Goal: Complete application form

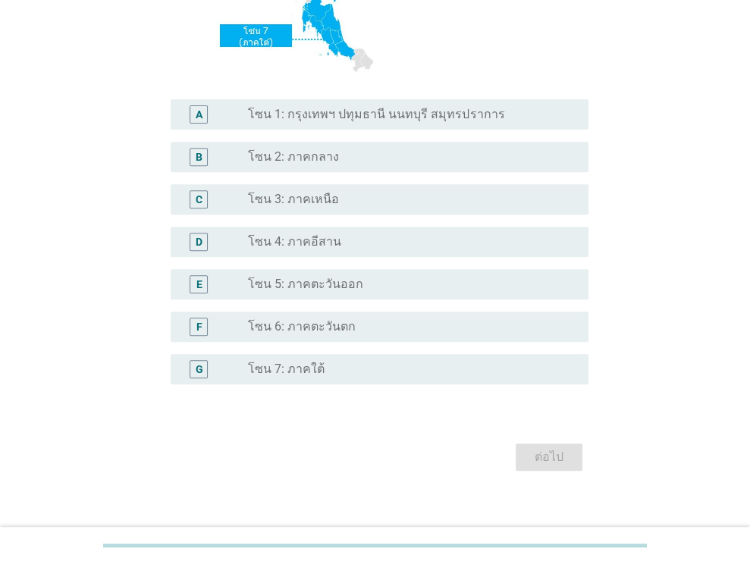
scroll to position [343, 0]
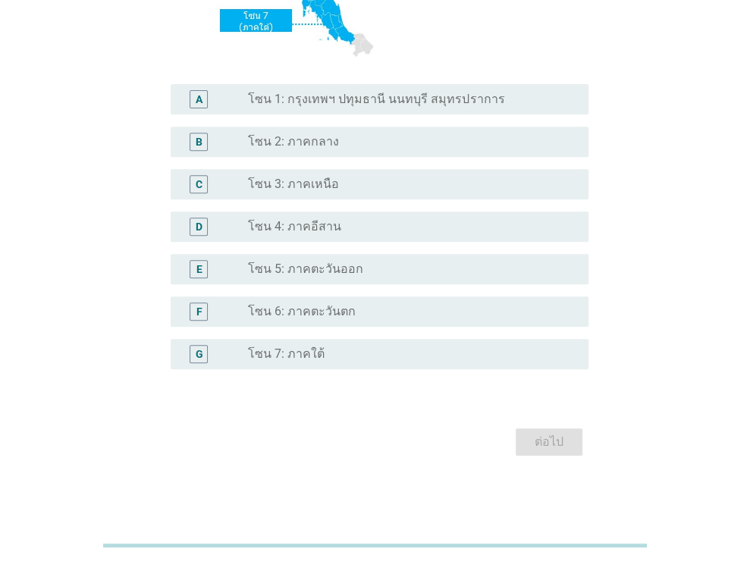
click at [315, 146] on label "โซน 2: ภาคกลาง" at bounding box center [293, 141] width 91 height 15
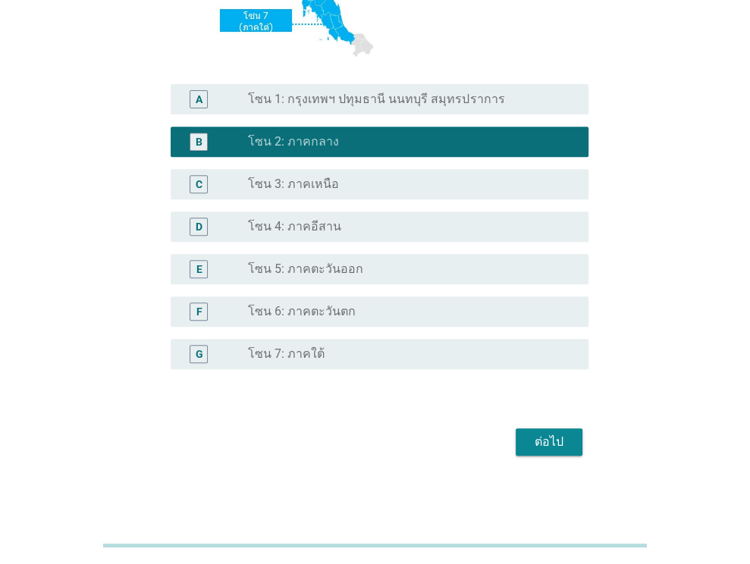
click at [387, 105] on label "โซน 1: กรุงเทพฯ ปทุมธานี นนทบุรี สมุทรปราการ" at bounding box center [376, 99] width 256 height 15
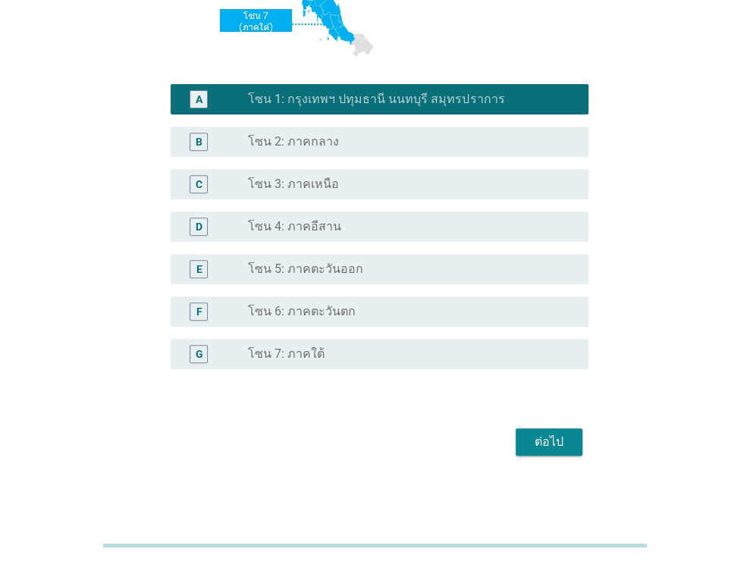
click at [542, 443] on div "ต่อไป" at bounding box center [549, 442] width 42 height 18
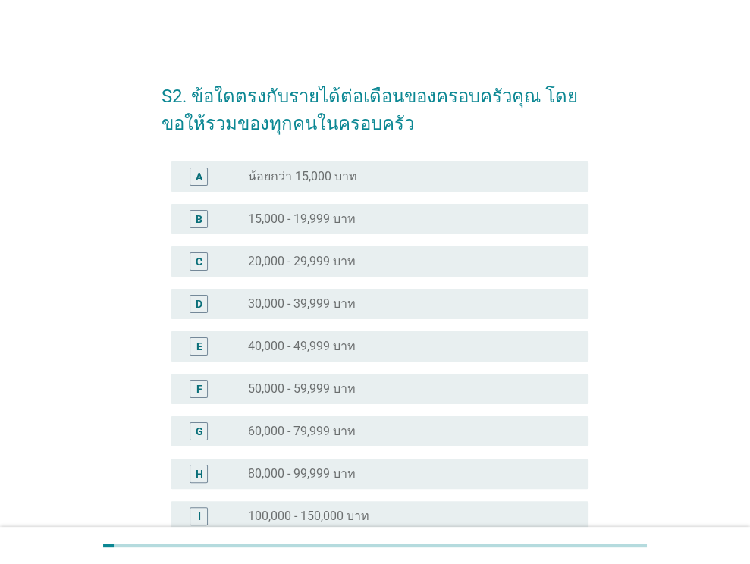
click at [418, 308] on div "radio_button_unchecked 30,000 - 39,999 บาท" at bounding box center [406, 303] width 316 height 15
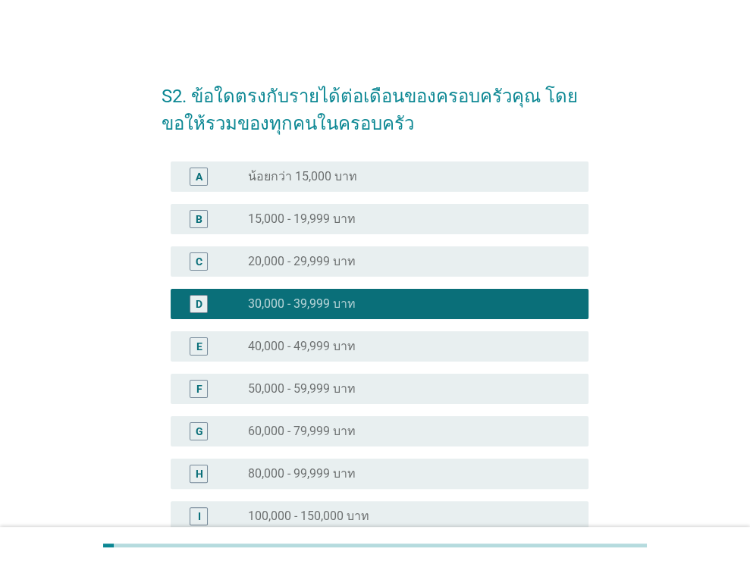
scroll to position [247, 0]
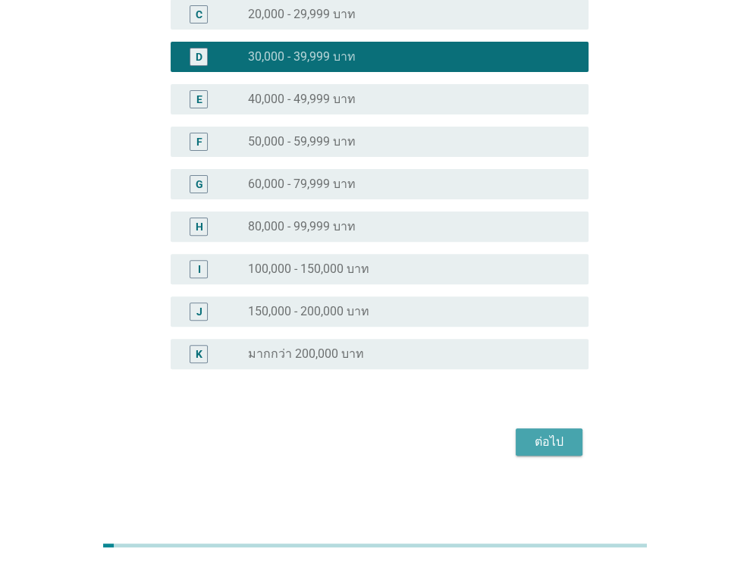
click at [552, 442] on div "ต่อไป" at bounding box center [549, 442] width 42 height 18
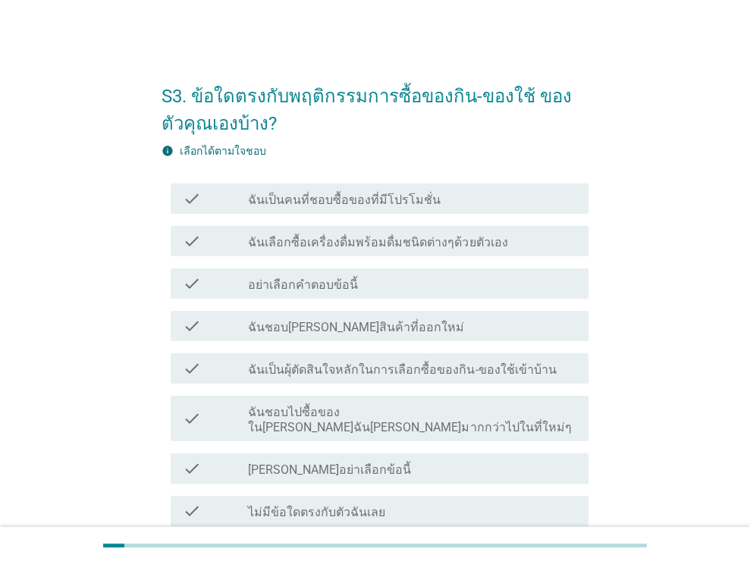
click at [278, 202] on label "ฉันเป็นคนที่ชอบซื้อของที่มีโปรโมชั่น" at bounding box center [344, 200] width 193 height 15
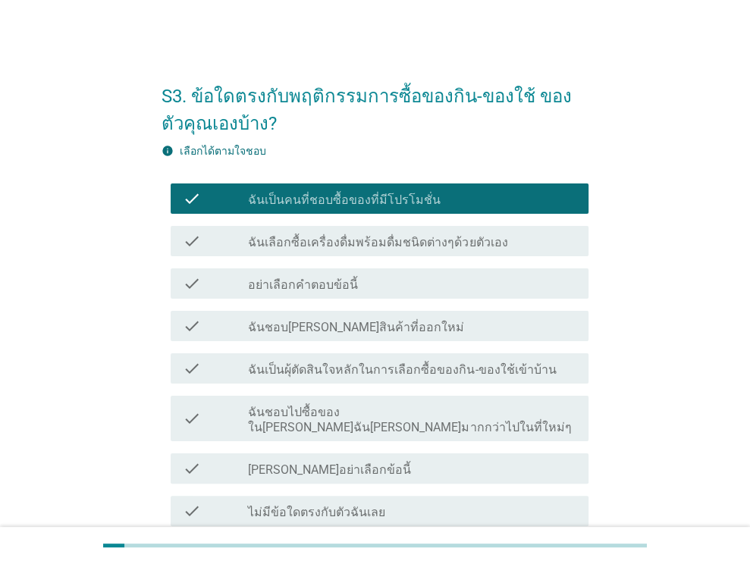
click at [249, 412] on label "ฉันชอบไปซื้อของใน[PERSON_NAME]ฉัน[PERSON_NAME]มากกว่าไปในที่ใหม่ๆ" at bounding box center [412, 420] width 328 height 30
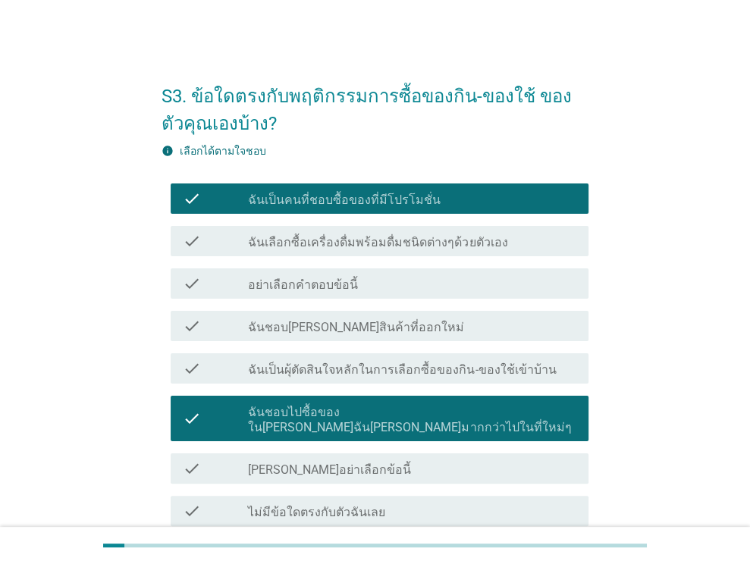
click at [273, 366] on label "ฉันเป็นผุ้ตัดสินใจหลักในการเลือกซื้อของกิน-ของใช้เข้าบ้าน" at bounding box center [402, 369] width 308 height 15
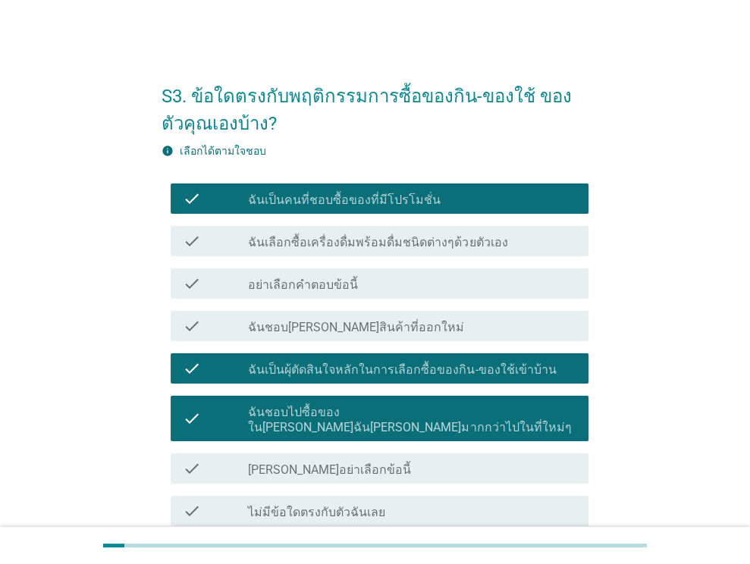
scroll to position [124, 0]
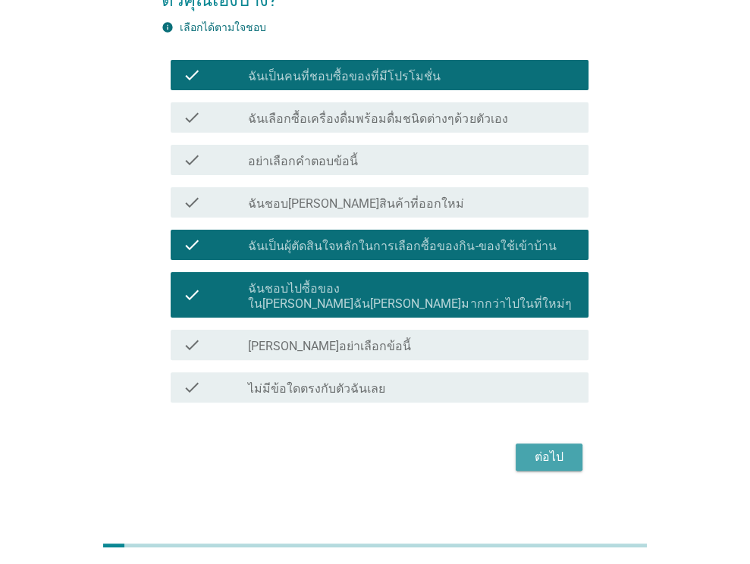
click at [562, 448] on div "ต่อไป" at bounding box center [549, 457] width 42 height 18
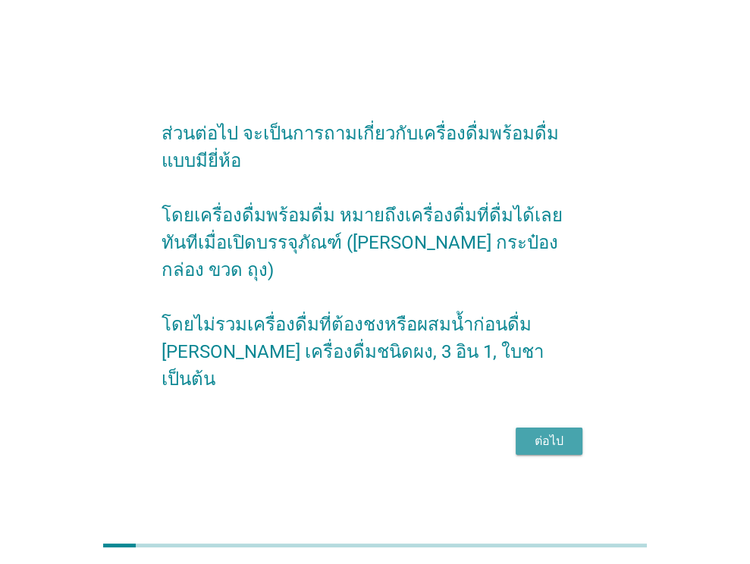
click at [562, 432] on div "ต่อไป" at bounding box center [549, 441] width 42 height 18
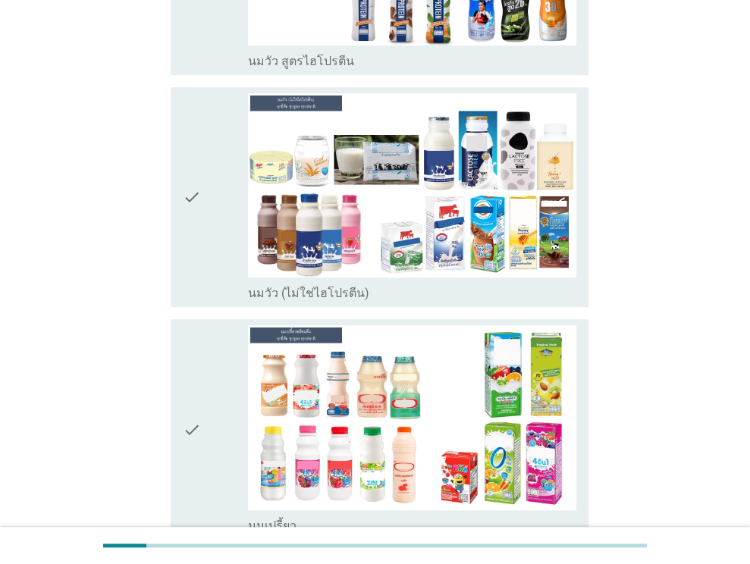
scroll to position [444, 0]
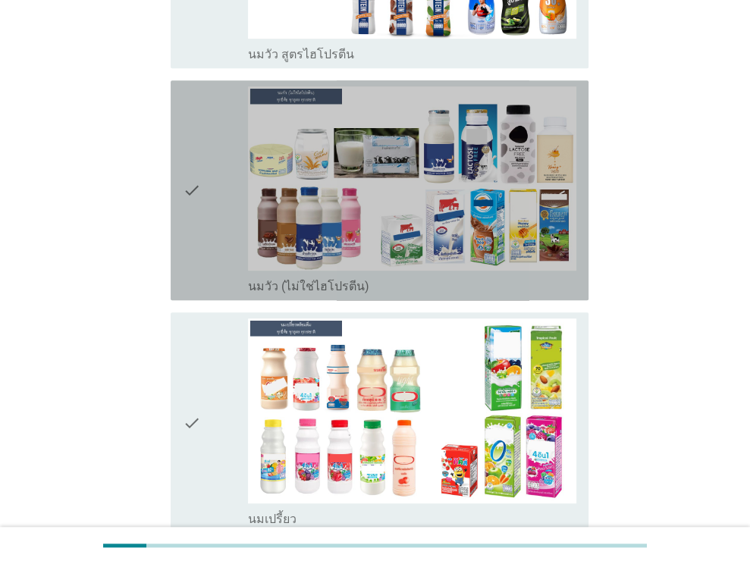
click at [196, 180] on icon "check" at bounding box center [192, 190] width 18 height 208
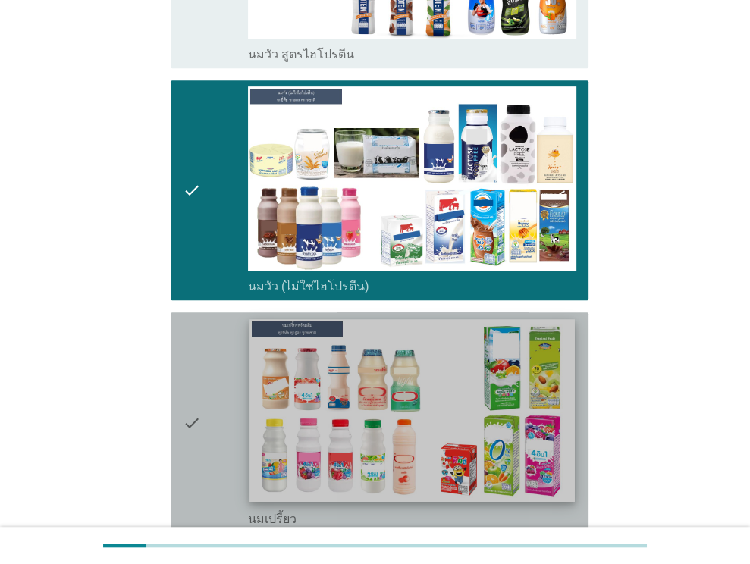
click at [402, 427] on img at bounding box center [412, 411] width 324 height 183
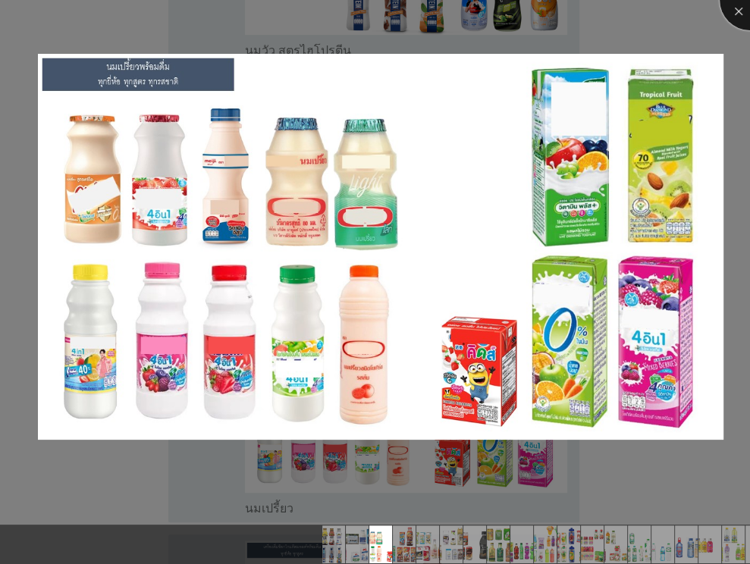
click at [741, 7] on div at bounding box center [749, 0] width 61 height 61
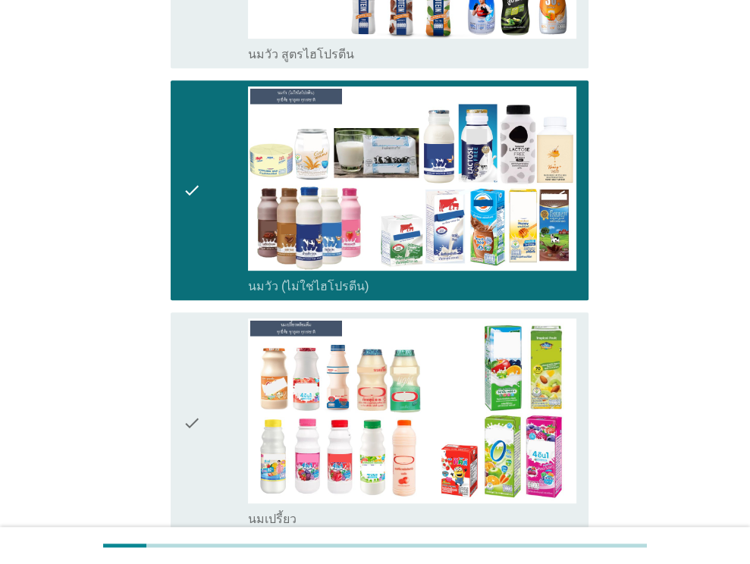
click at [209, 357] on div "check" at bounding box center [216, 422] width 66 height 208
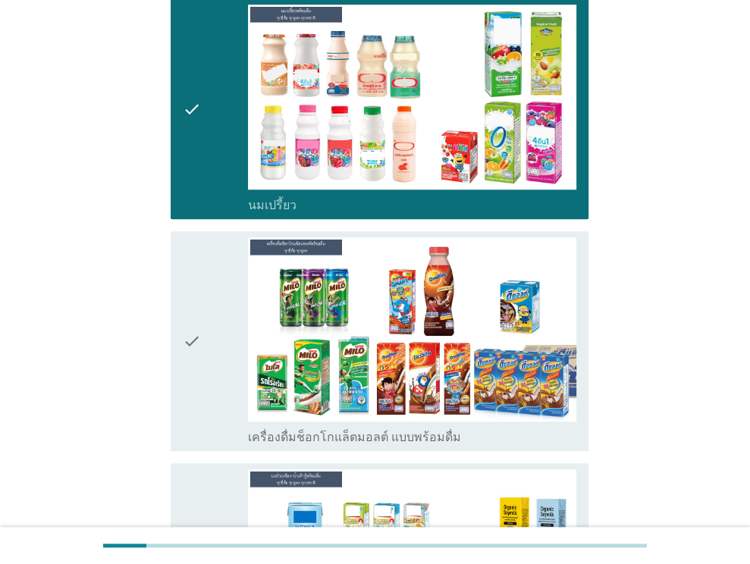
scroll to position [888, 0]
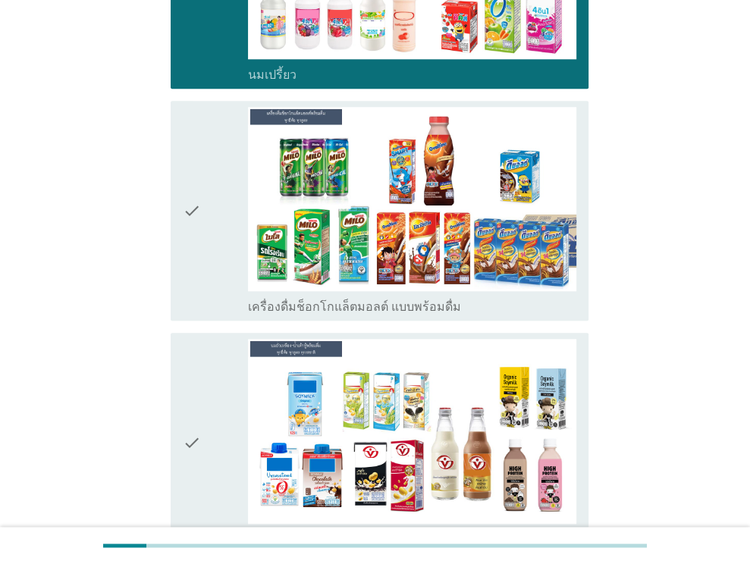
click at [194, 244] on icon "check" at bounding box center [192, 211] width 18 height 208
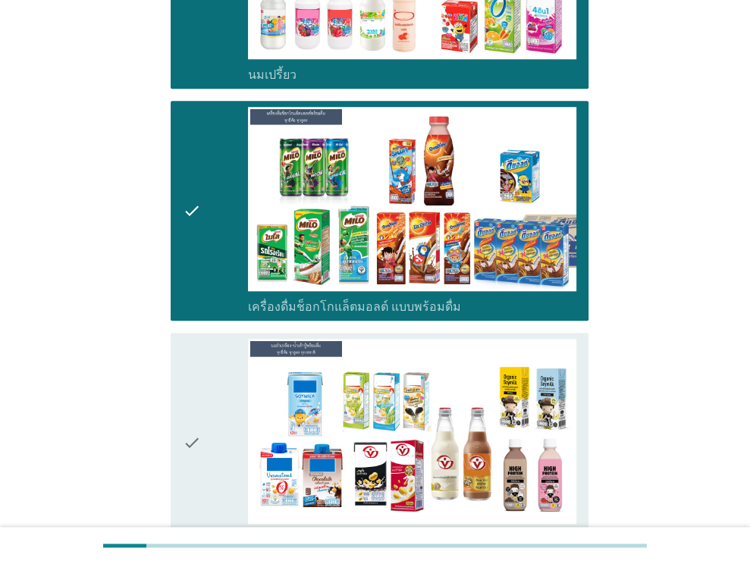
click at [221, 418] on div "check" at bounding box center [216, 443] width 66 height 208
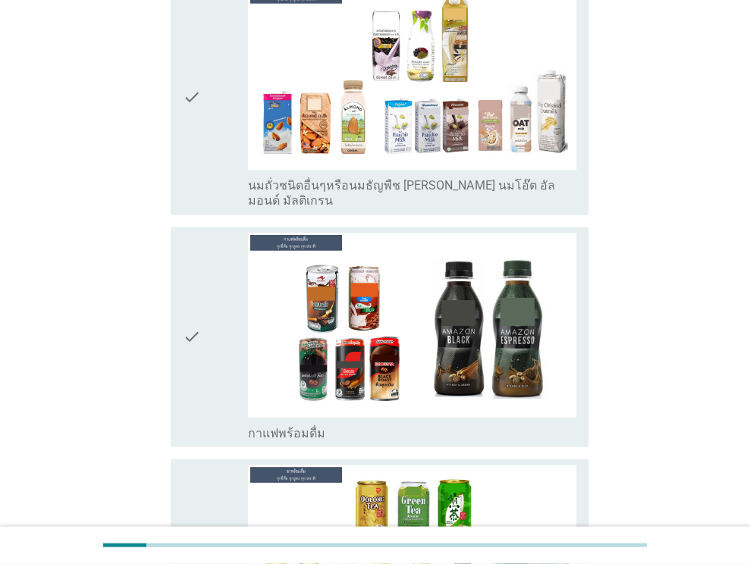
scroll to position [1504, 0]
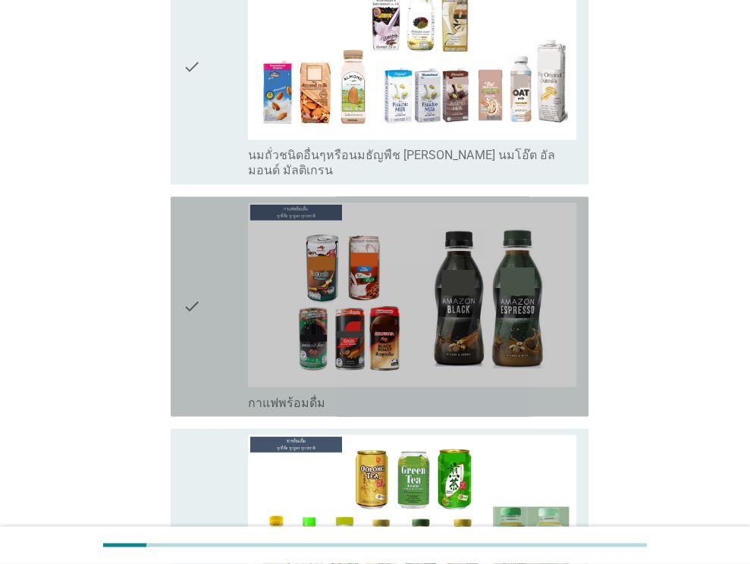
click at [183, 312] on icon "check" at bounding box center [192, 306] width 18 height 208
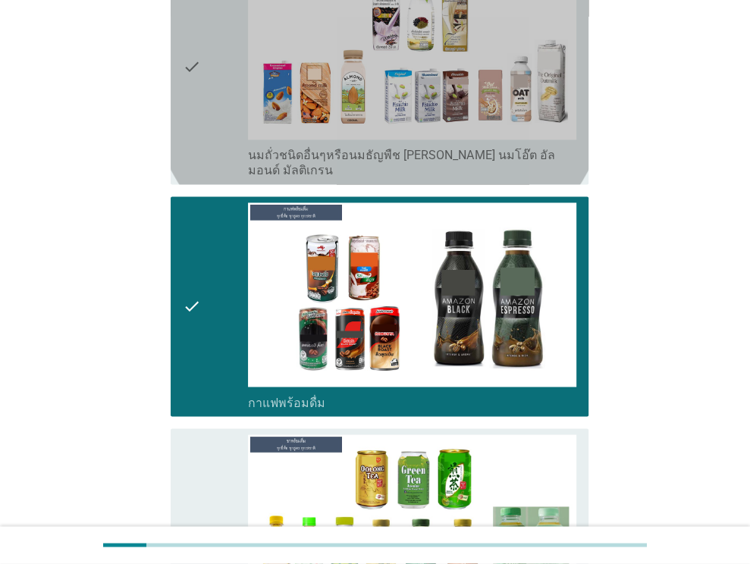
click at [205, 98] on div "check" at bounding box center [216, 66] width 66 height 223
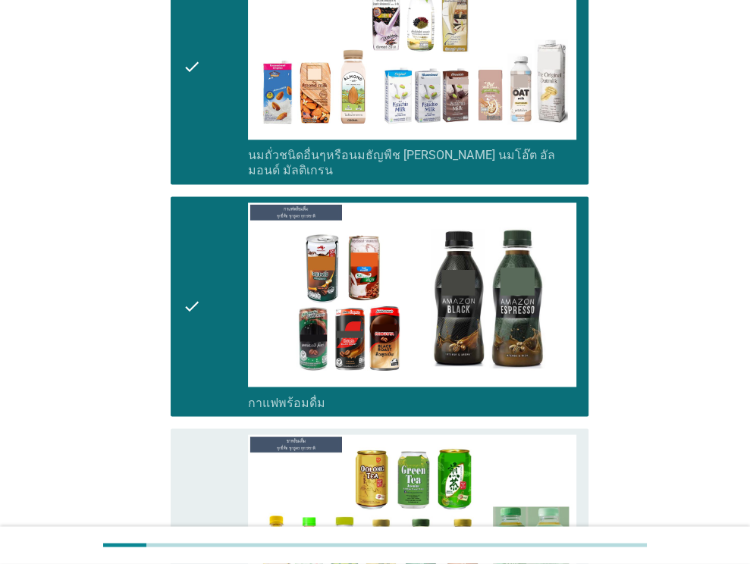
click at [226, 434] on div "check" at bounding box center [216, 538] width 66 height 208
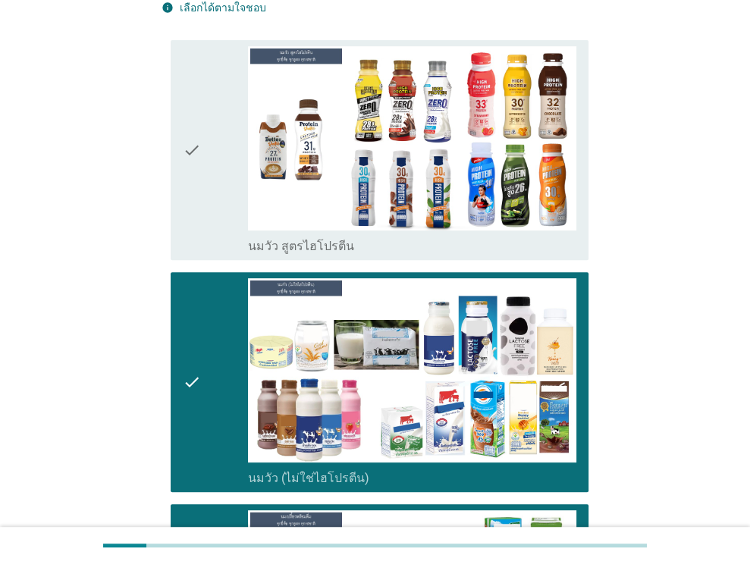
scroll to position [0, 0]
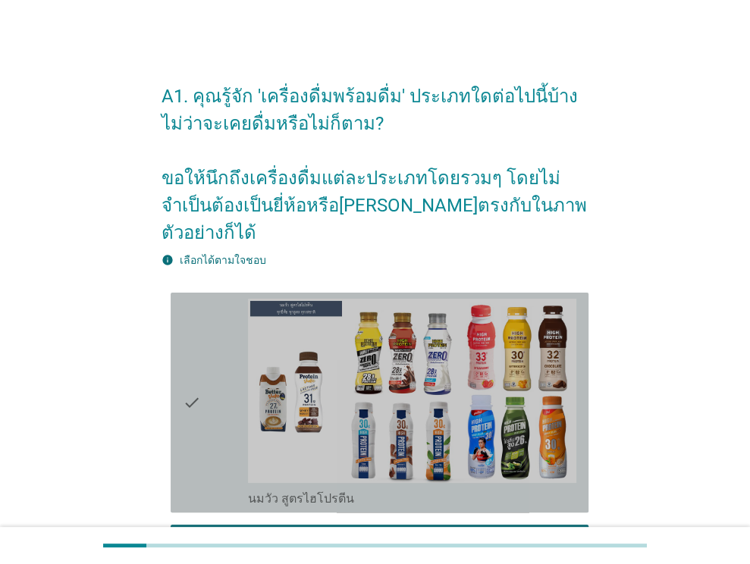
click at [199, 337] on icon "check" at bounding box center [192, 403] width 18 height 208
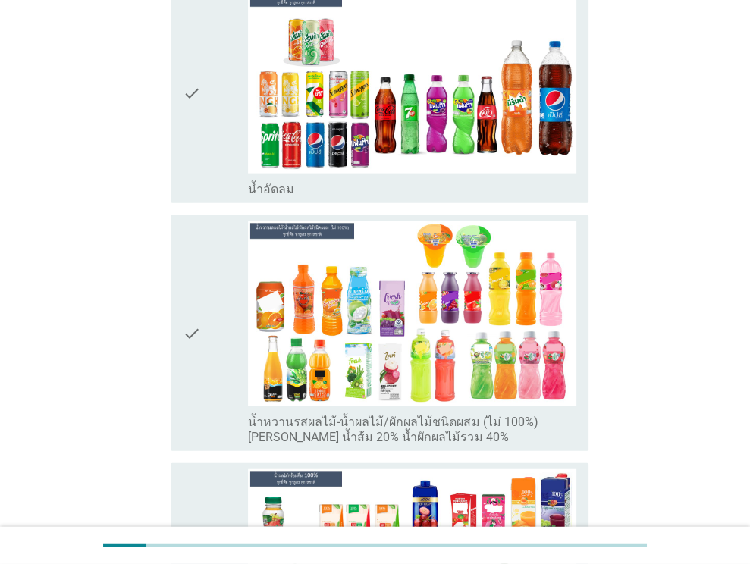
scroll to position [2162, 0]
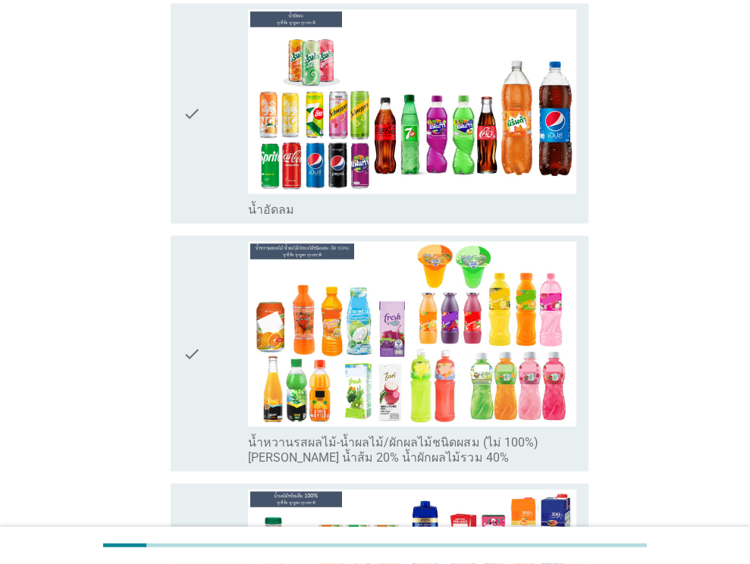
click at [211, 30] on div "check" at bounding box center [216, 114] width 66 height 208
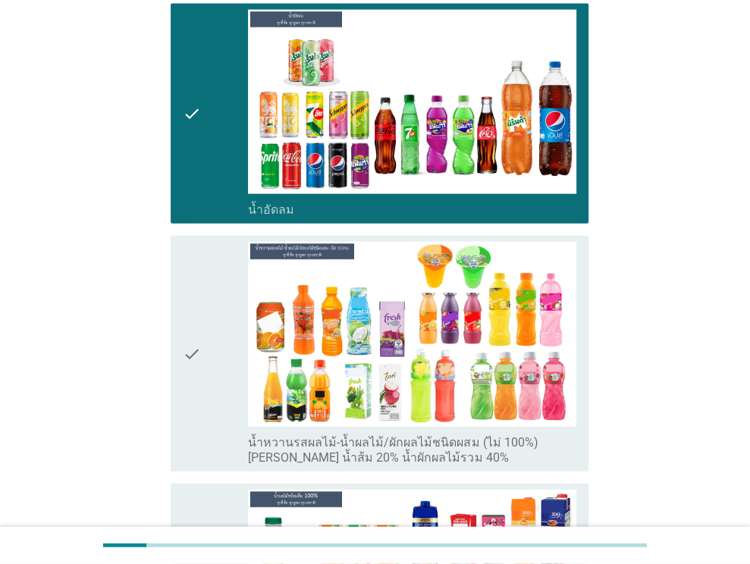
click at [205, 242] on div "check" at bounding box center [216, 353] width 66 height 223
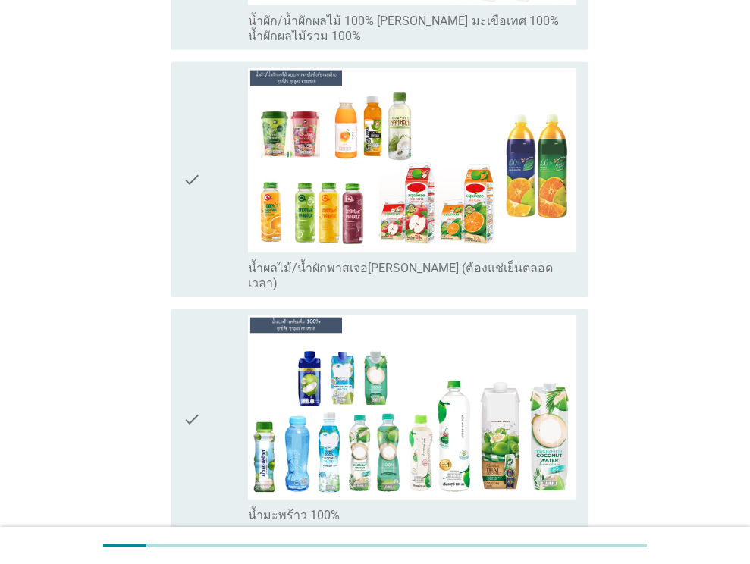
scroll to position [3049, 0]
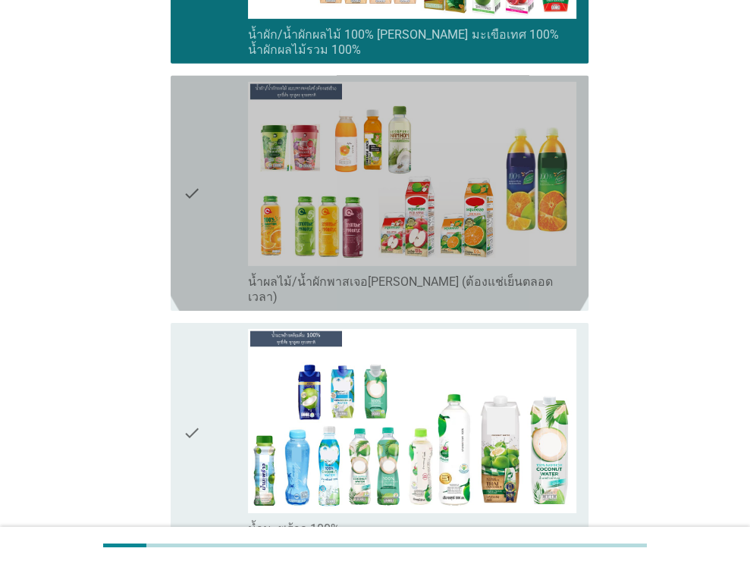
click at [204, 99] on div "check" at bounding box center [216, 193] width 66 height 223
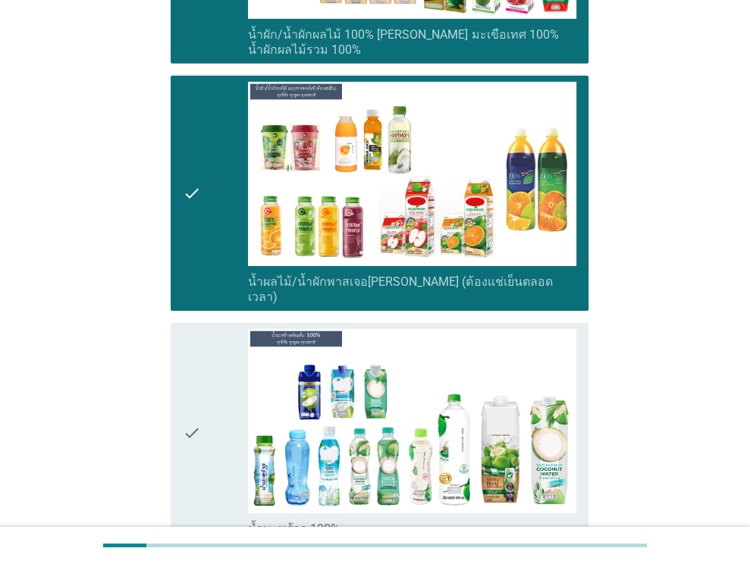
click at [196, 329] on icon "check" at bounding box center [192, 433] width 18 height 208
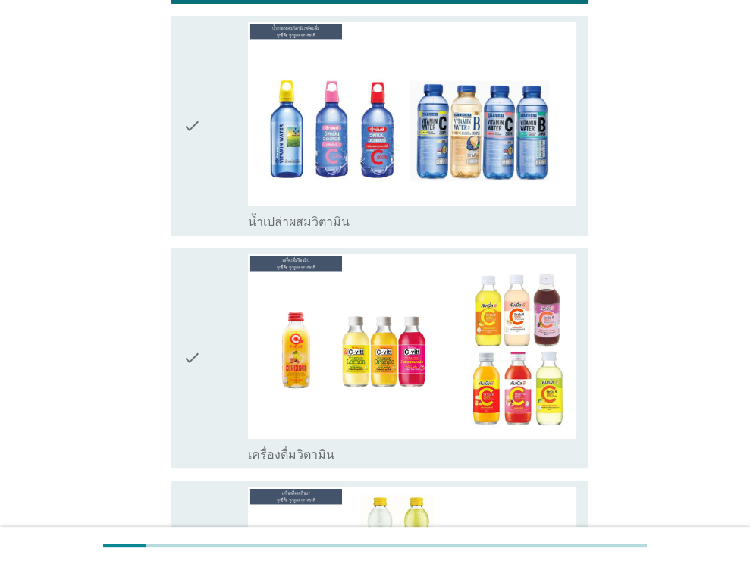
scroll to position [3834, 0]
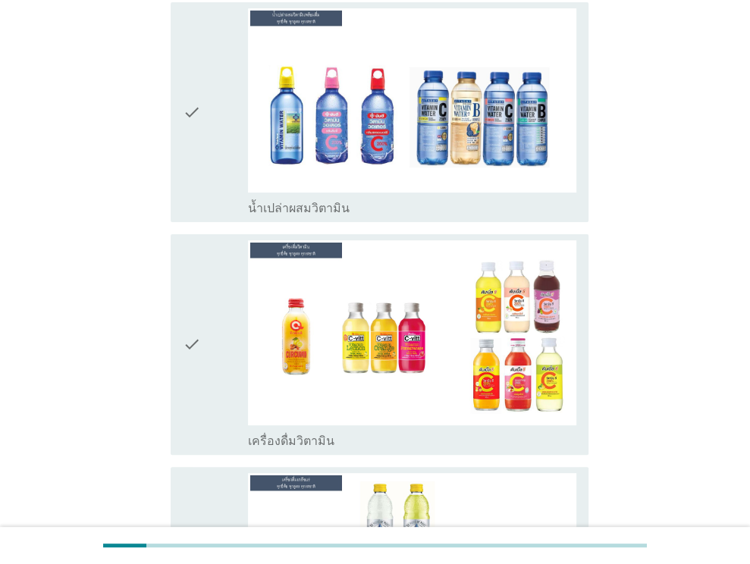
click at [196, 51] on icon "check" at bounding box center [192, 112] width 18 height 208
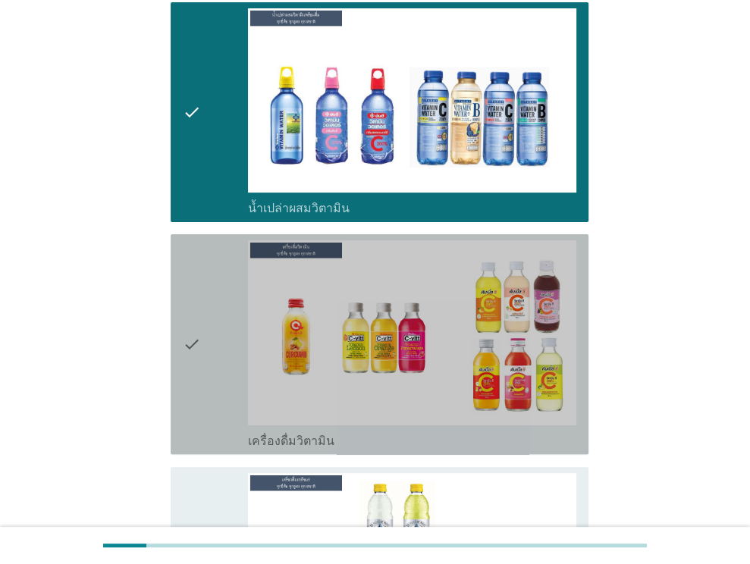
click at [196, 240] on icon "check" at bounding box center [192, 344] width 18 height 208
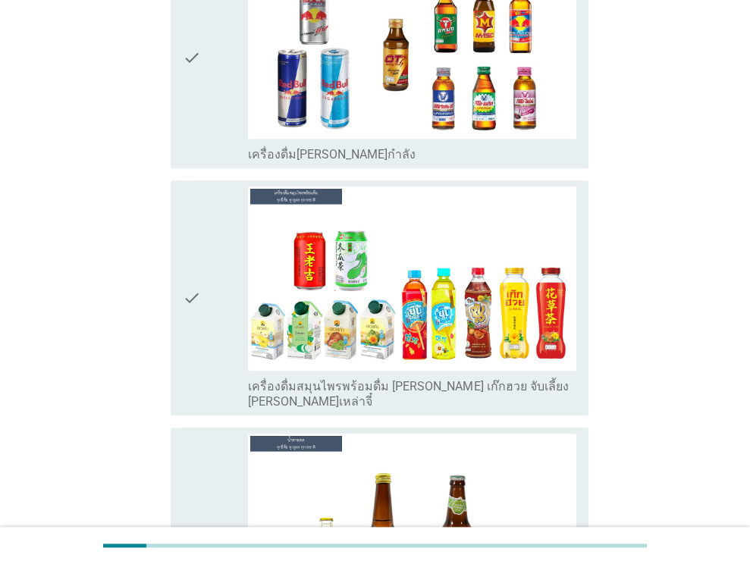
scroll to position [4593, 0]
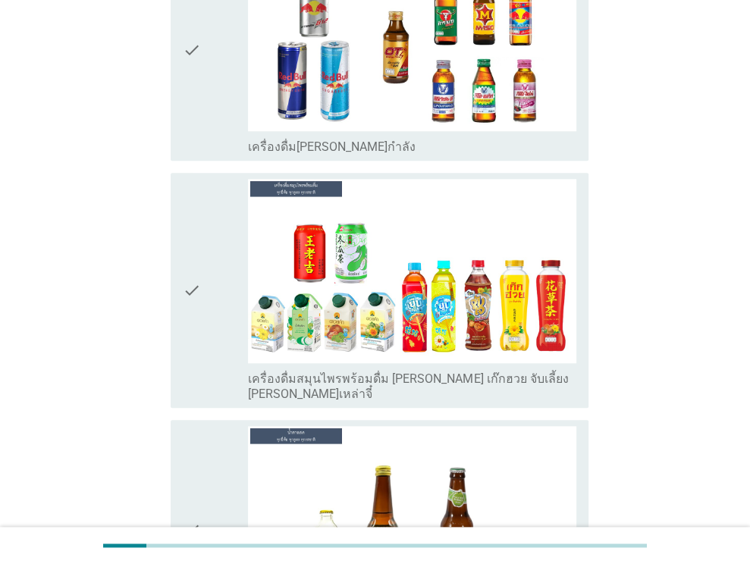
click at [213, 28] on div "check" at bounding box center [216, 50] width 66 height 208
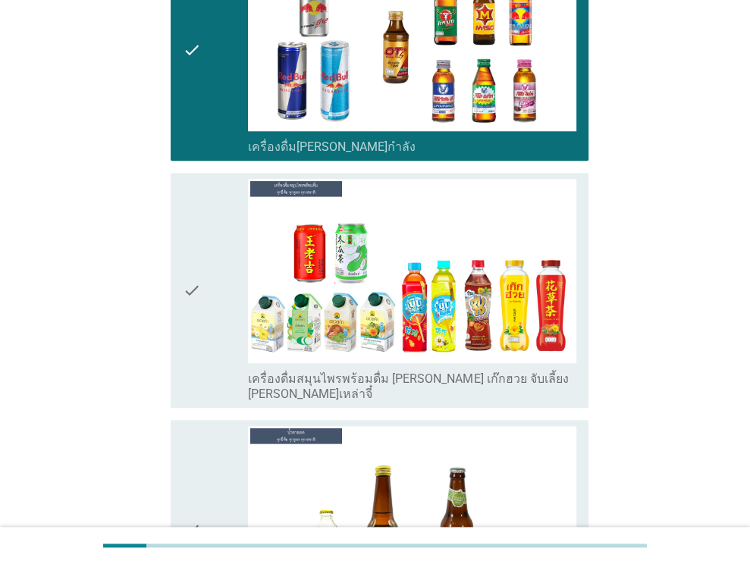
click at [200, 179] on div "check" at bounding box center [216, 290] width 66 height 223
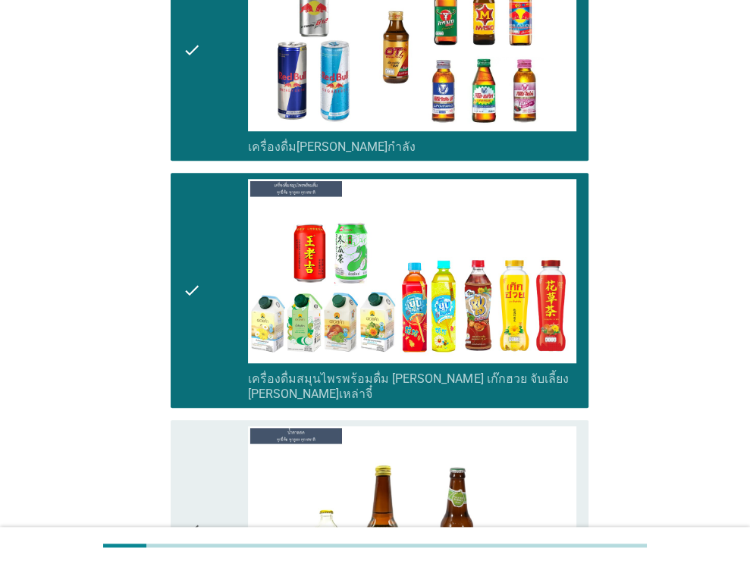
click at [196, 426] on icon "check" at bounding box center [192, 530] width 18 height 208
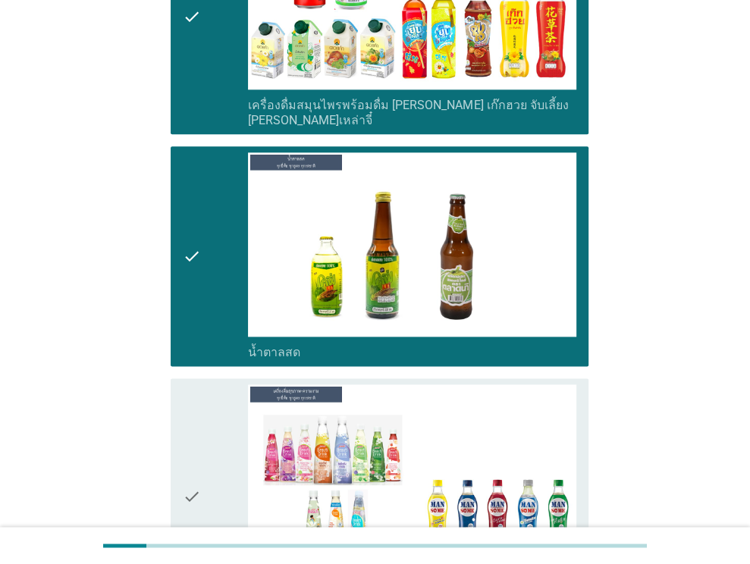
scroll to position [4873, 0]
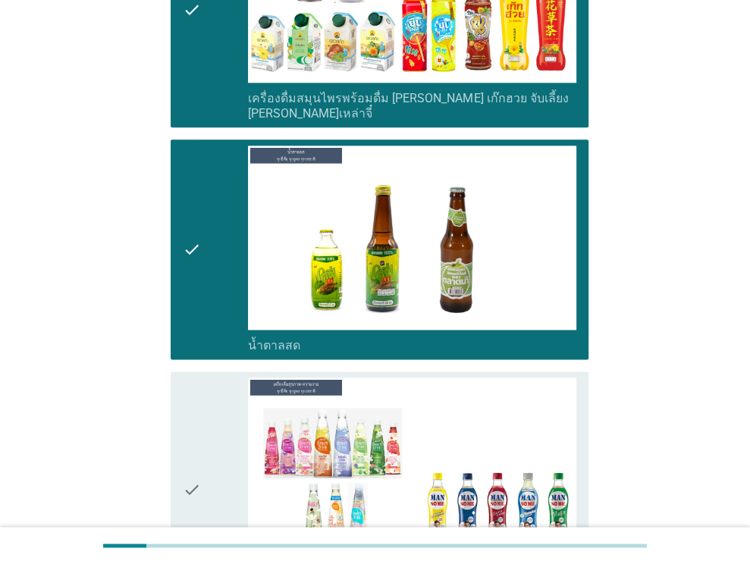
click at [226, 377] on div "check" at bounding box center [216, 488] width 66 height 223
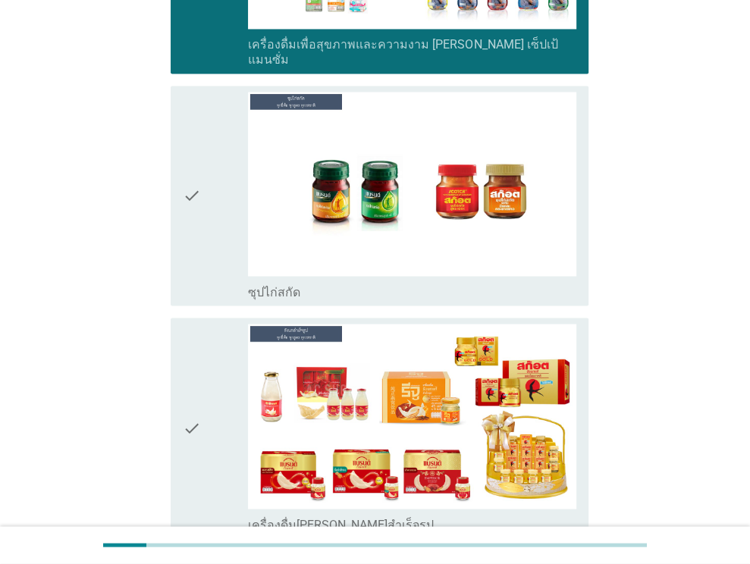
scroll to position [5458, 0]
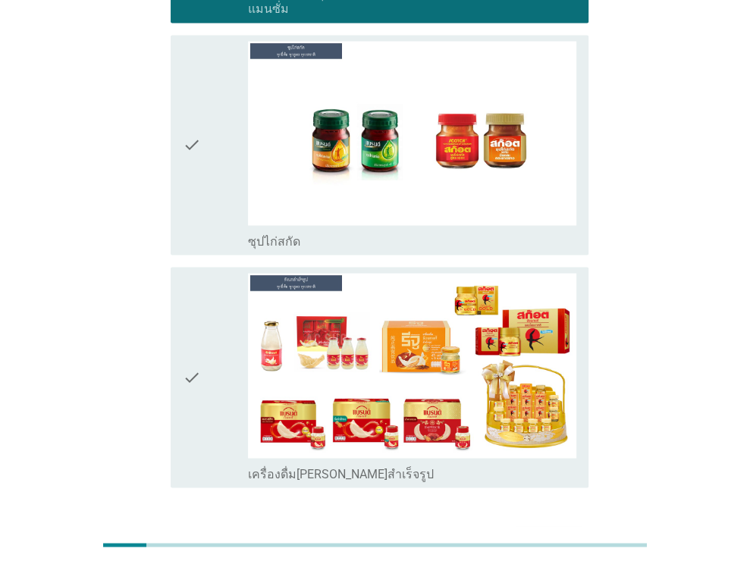
click at [191, 74] on icon "check" at bounding box center [192, 145] width 18 height 208
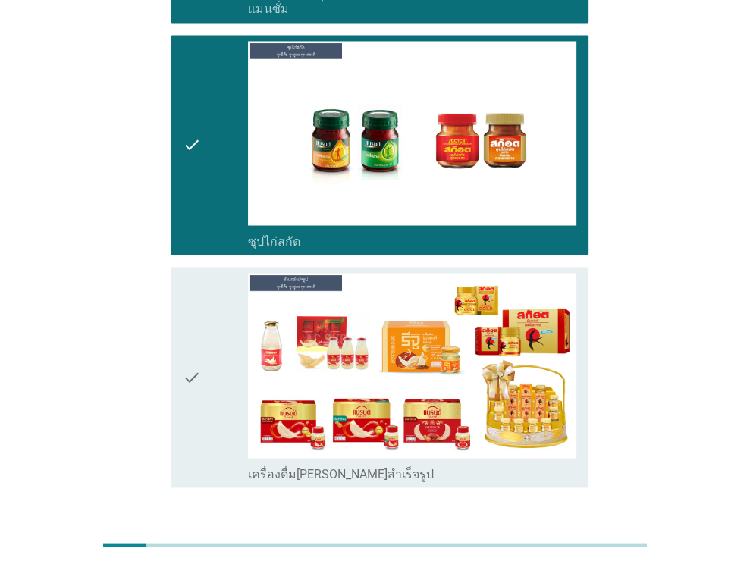
click at [208, 284] on div "check" at bounding box center [216, 377] width 66 height 208
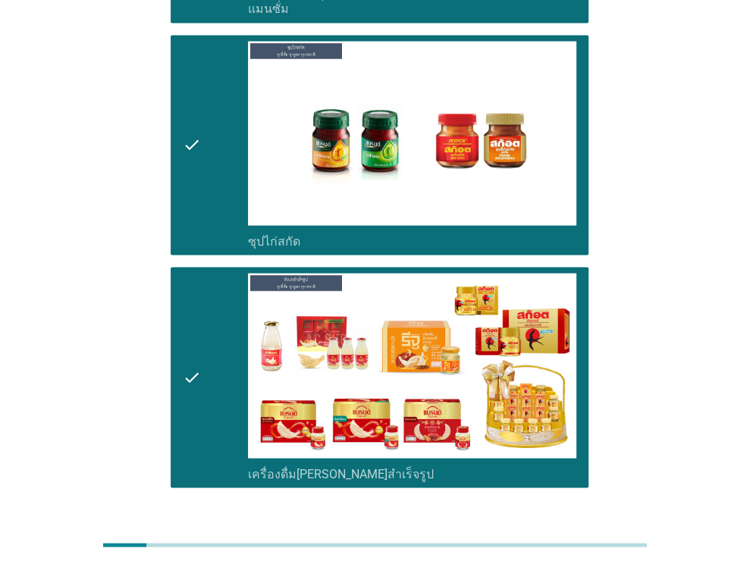
drag, startPoint x: 524, startPoint y: 445, endPoint x: 448, endPoint y: 463, distance: 78.7
click at [524, 528] on button "ต่อไป" at bounding box center [548, 541] width 67 height 27
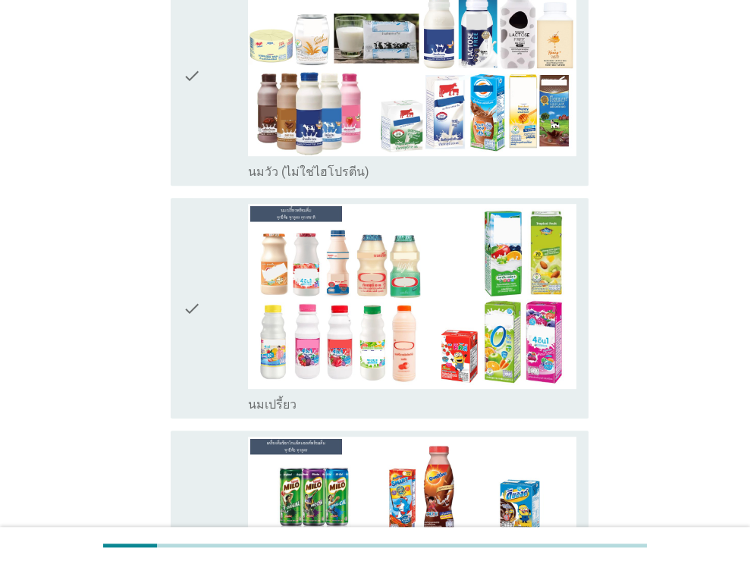
scroll to position [456, 0]
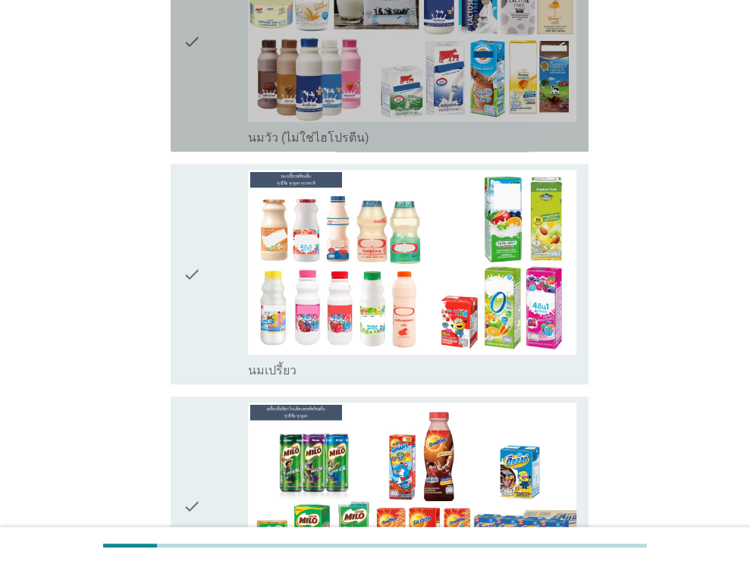
click at [209, 125] on div "check" at bounding box center [216, 42] width 66 height 208
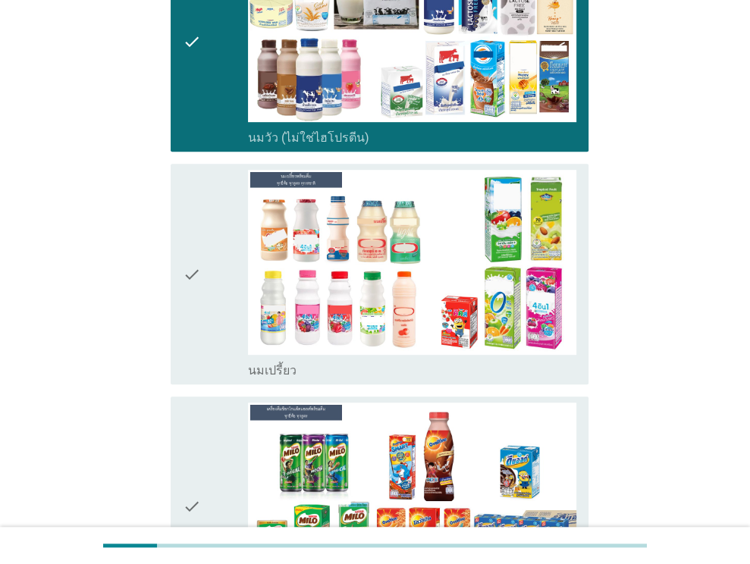
drag, startPoint x: 198, startPoint y: 248, endPoint x: 199, endPoint y: 330, distance: 81.9
click at [198, 248] on icon "check" at bounding box center [192, 274] width 18 height 208
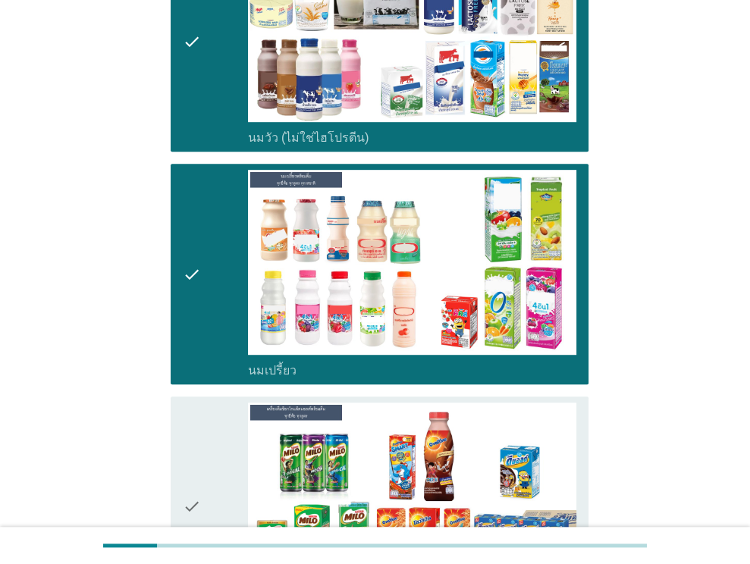
click at [194, 432] on icon "check" at bounding box center [192, 506] width 18 height 208
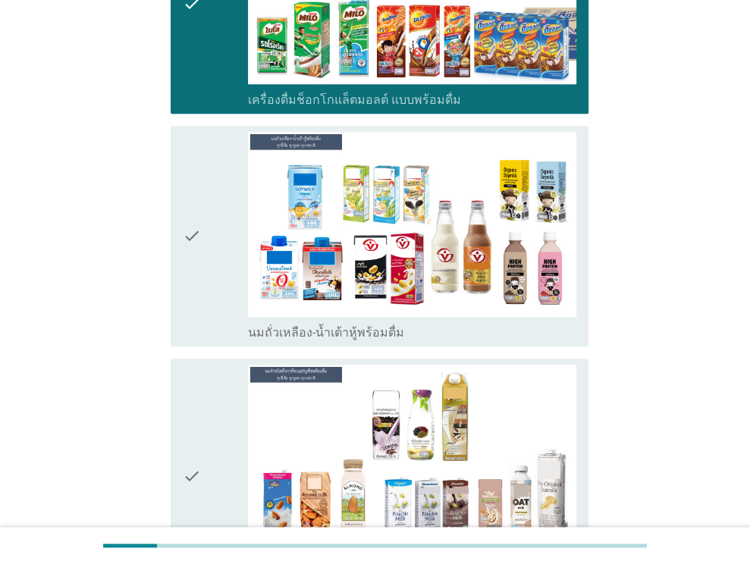
scroll to position [979, 0]
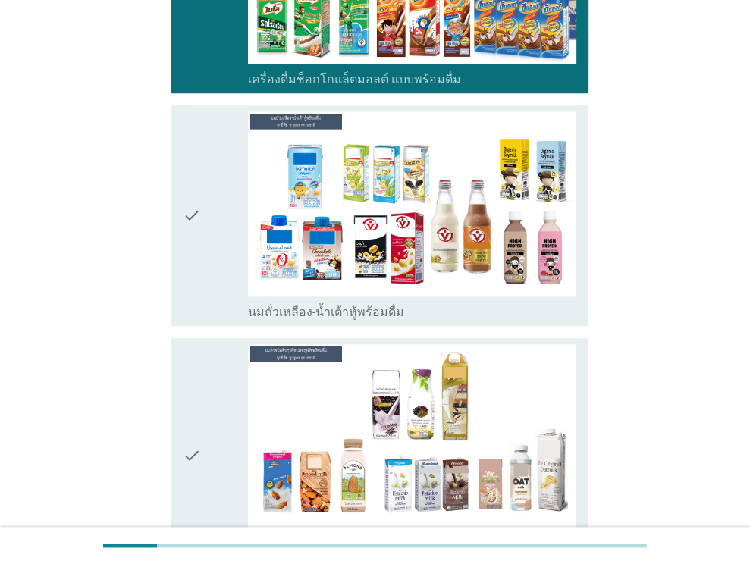
click at [211, 216] on div "check" at bounding box center [216, 215] width 66 height 208
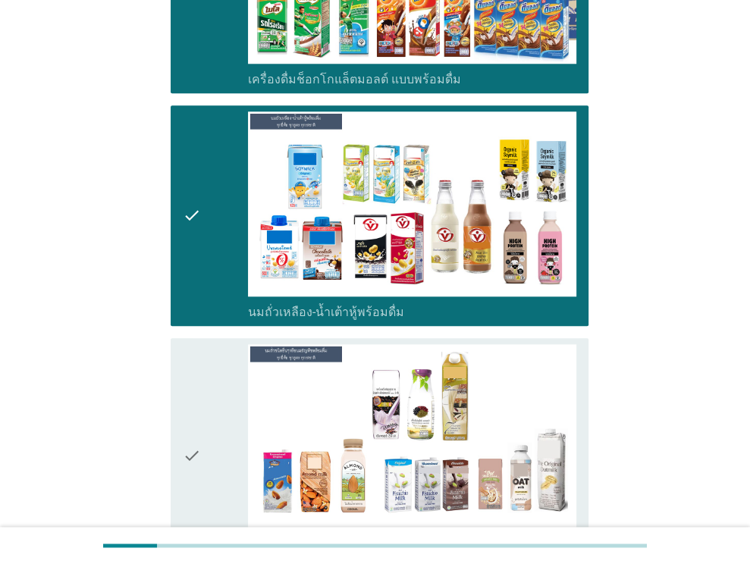
click at [214, 443] on div "check" at bounding box center [216, 455] width 66 height 223
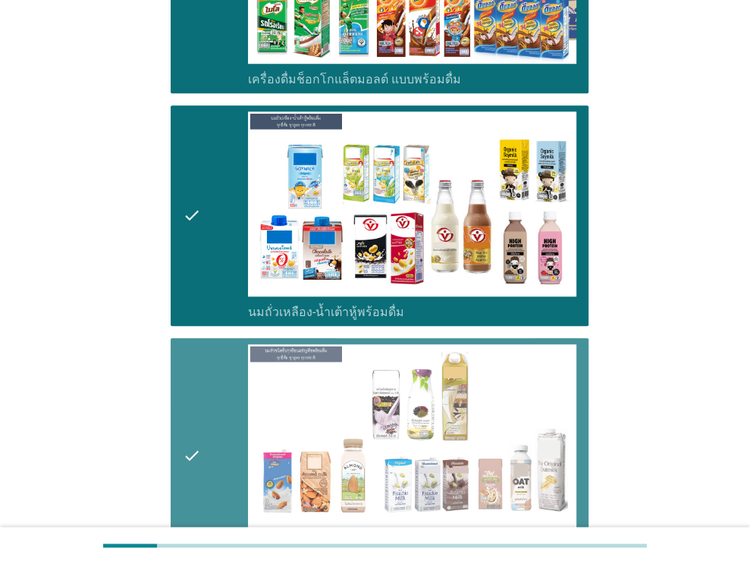
click at [183, 402] on icon "check" at bounding box center [192, 455] width 18 height 223
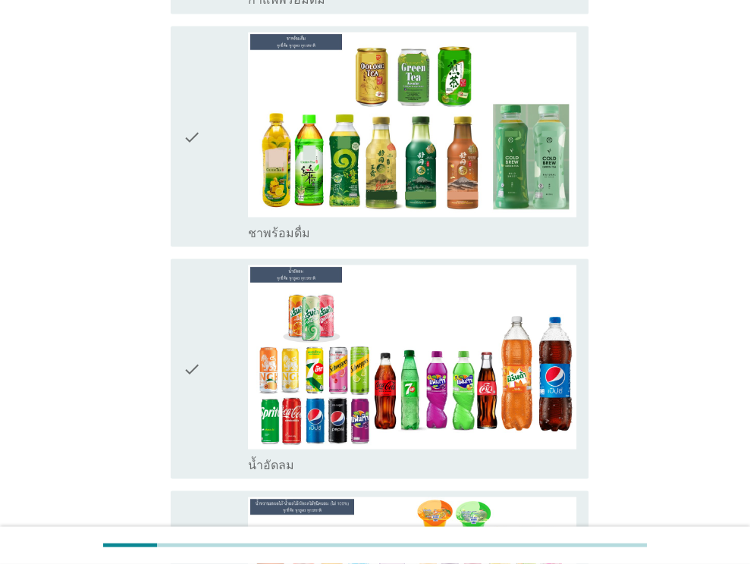
scroll to position [1783, 0]
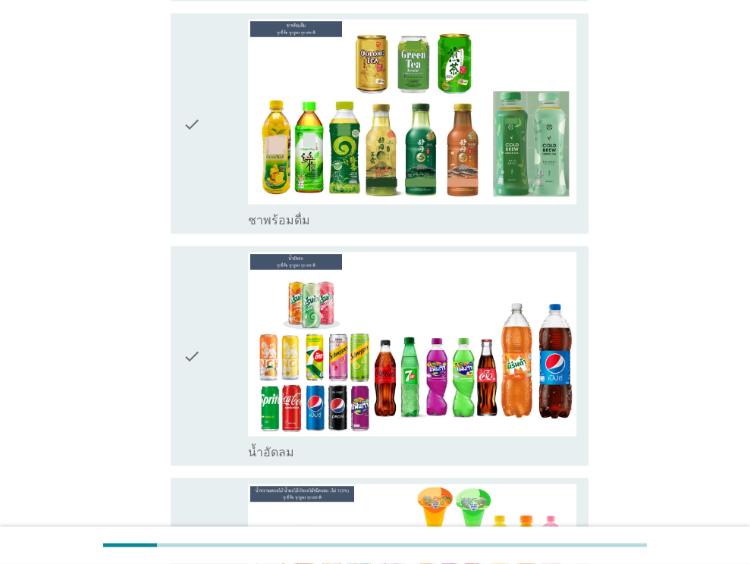
click at [213, 163] on div "check" at bounding box center [216, 123] width 66 height 208
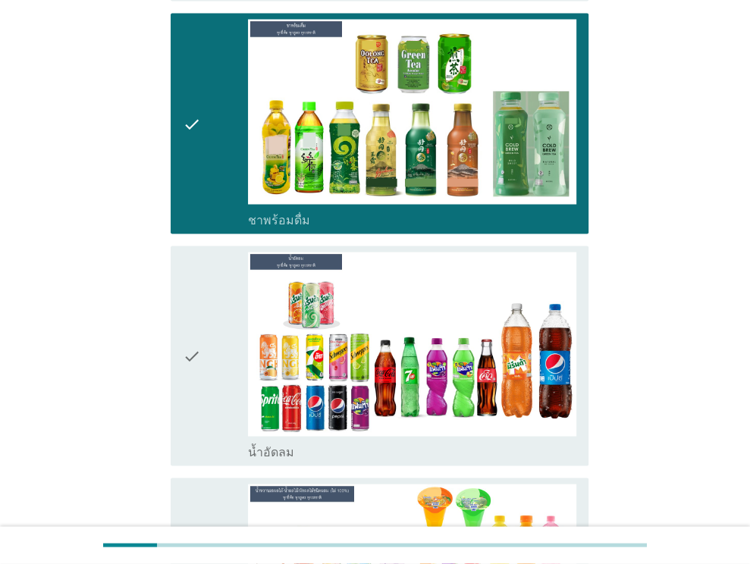
click at [217, 328] on div "check" at bounding box center [216, 356] width 66 height 208
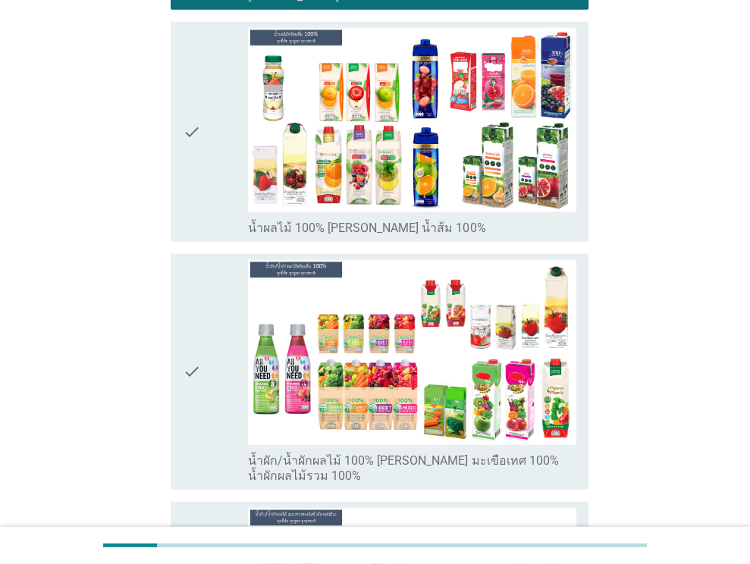
scroll to position [2507, 0]
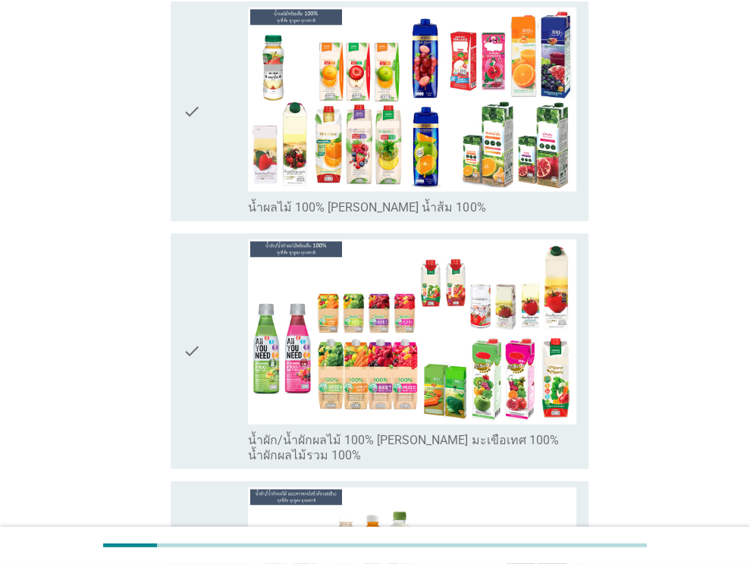
click at [212, 135] on div "check" at bounding box center [216, 112] width 66 height 208
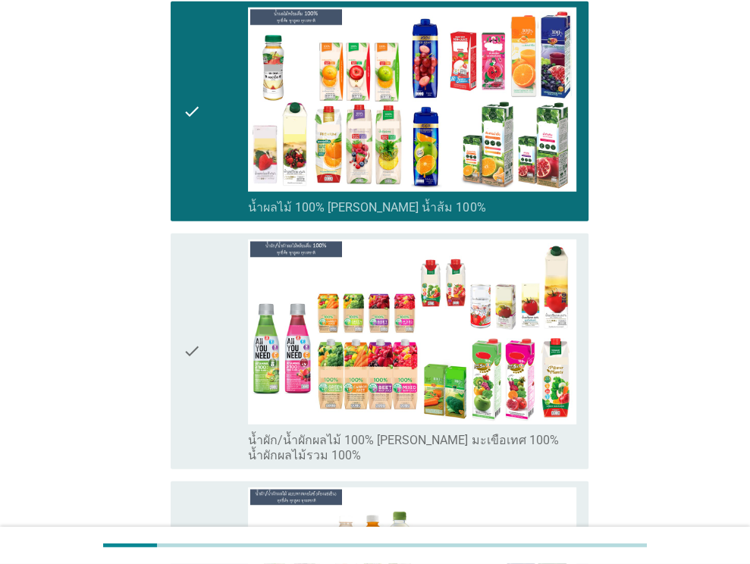
click at [209, 360] on div "check" at bounding box center [216, 351] width 66 height 223
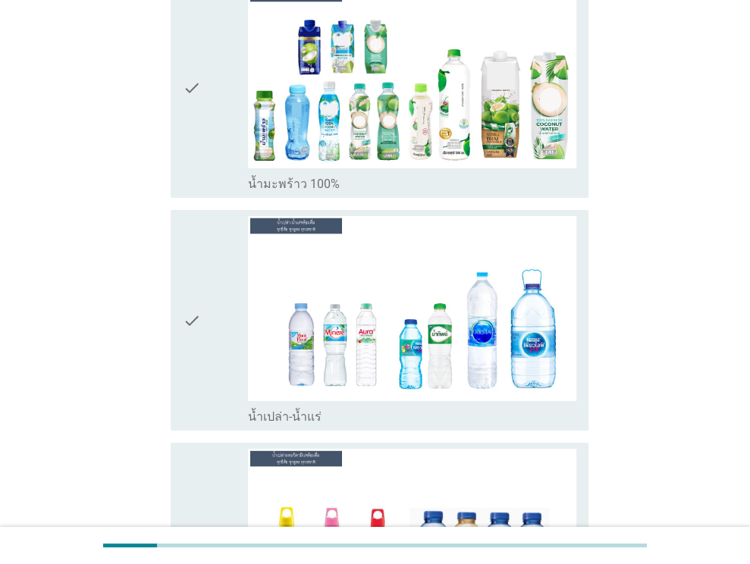
scroll to position [3284, 0]
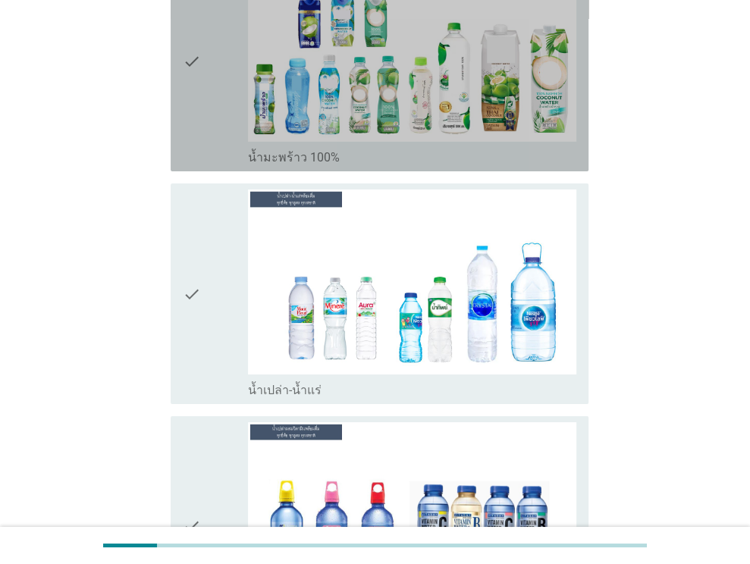
click at [191, 48] on icon "check" at bounding box center [192, 62] width 18 height 208
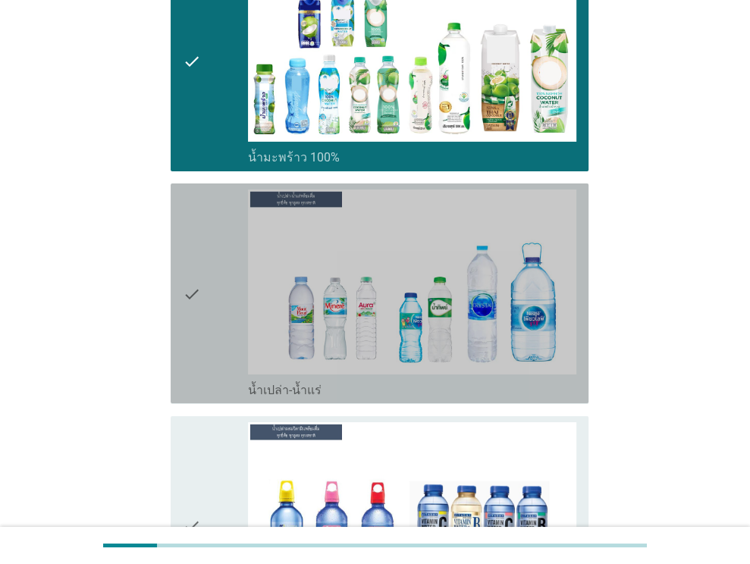
click at [230, 246] on div "check" at bounding box center [216, 293] width 66 height 208
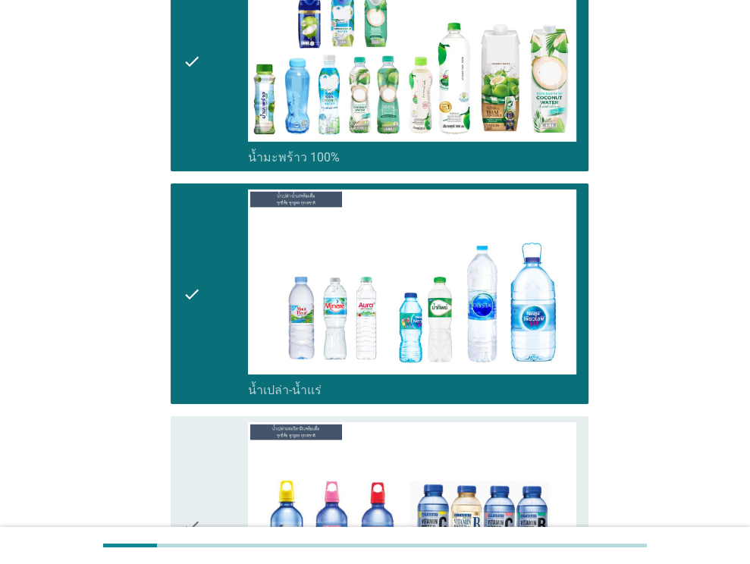
click at [209, 484] on div "check" at bounding box center [216, 526] width 66 height 208
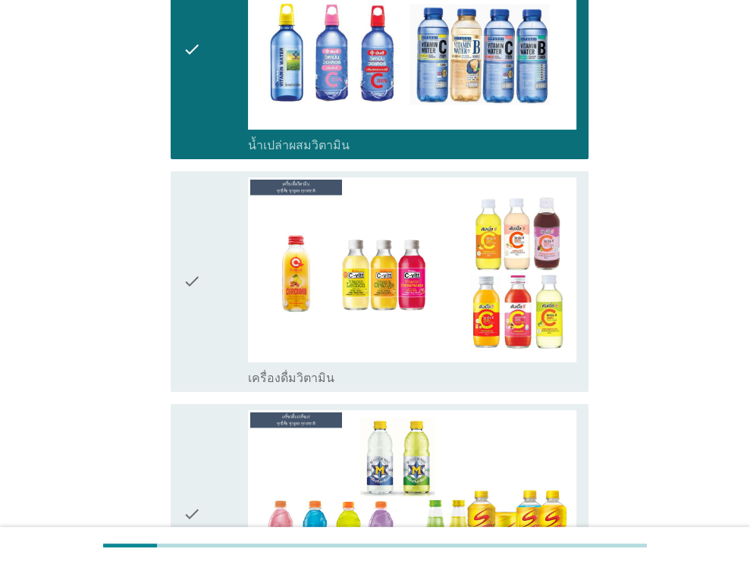
scroll to position [3747, 0]
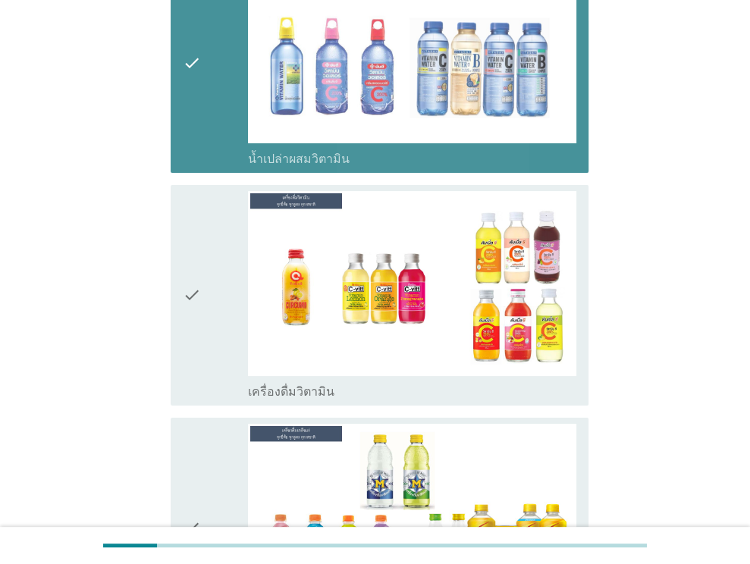
click at [227, 105] on div "check" at bounding box center [216, 63] width 66 height 208
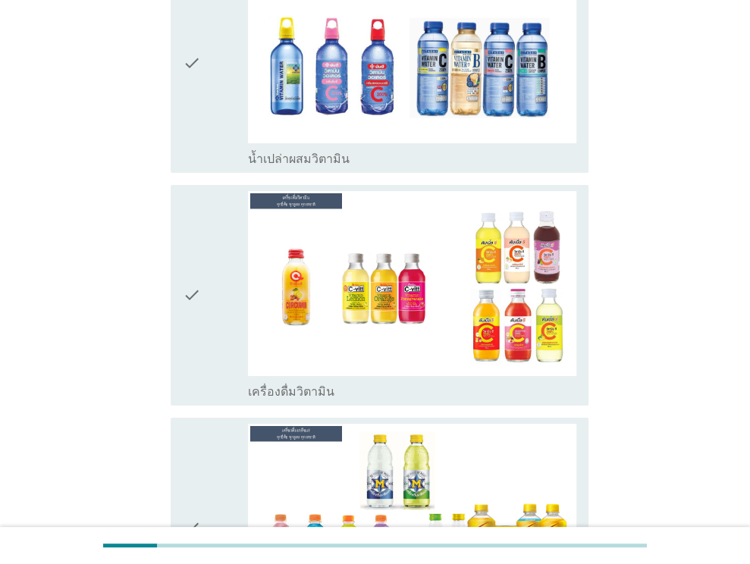
click at [221, 285] on div "check" at bounding box center [216, 295] width 66 height 208
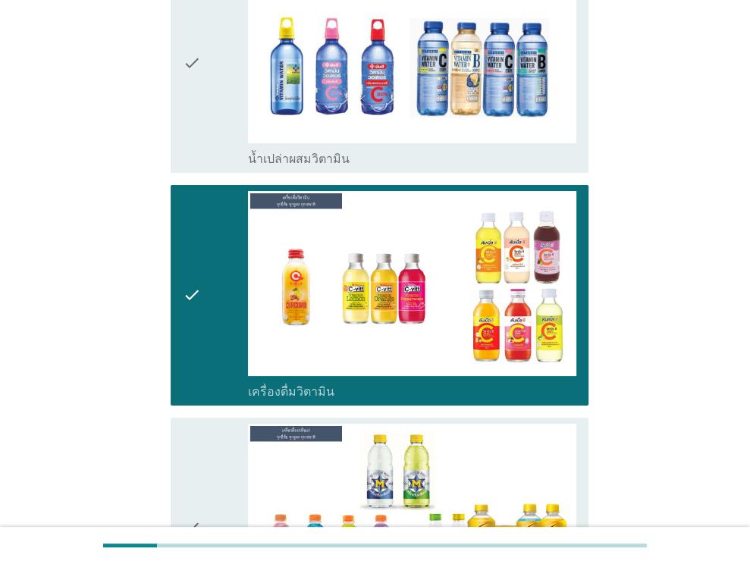
click at [202, 451] on div "check" at bounding box center [216, 528] width 66 height 208
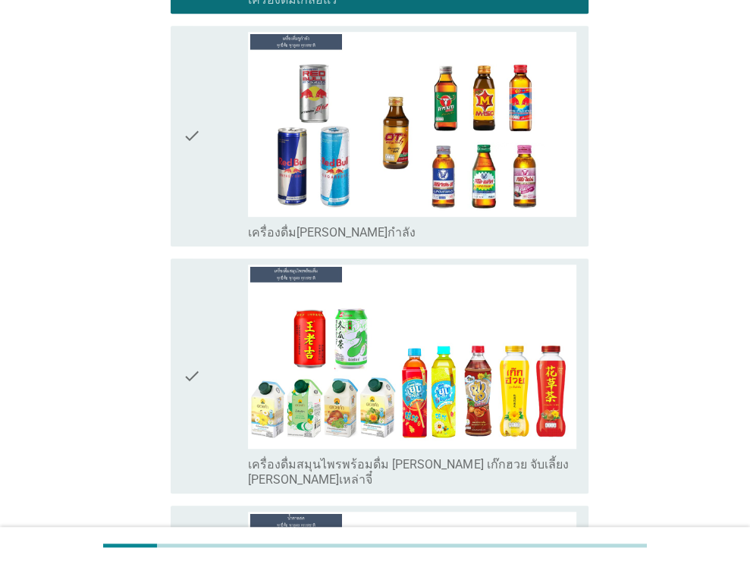
scroll to position [4404, 0]
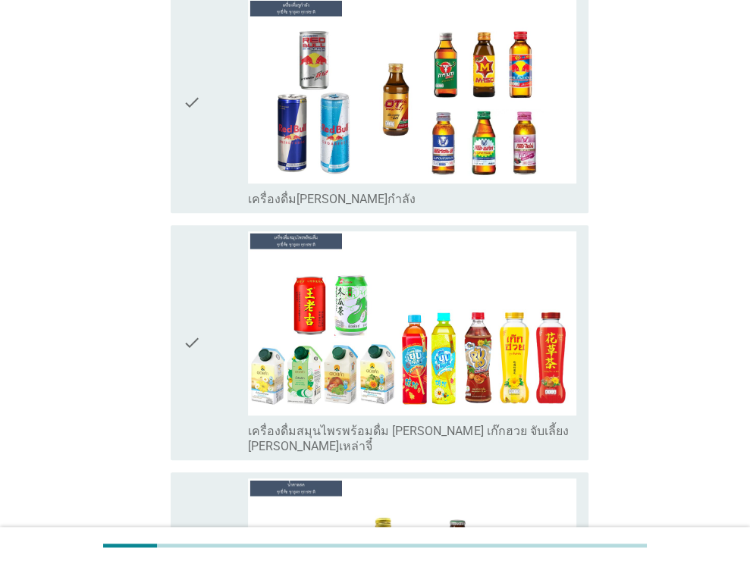
click at [195, 140] on icon "check" at bounding box center [192, 102] width 18 height 208
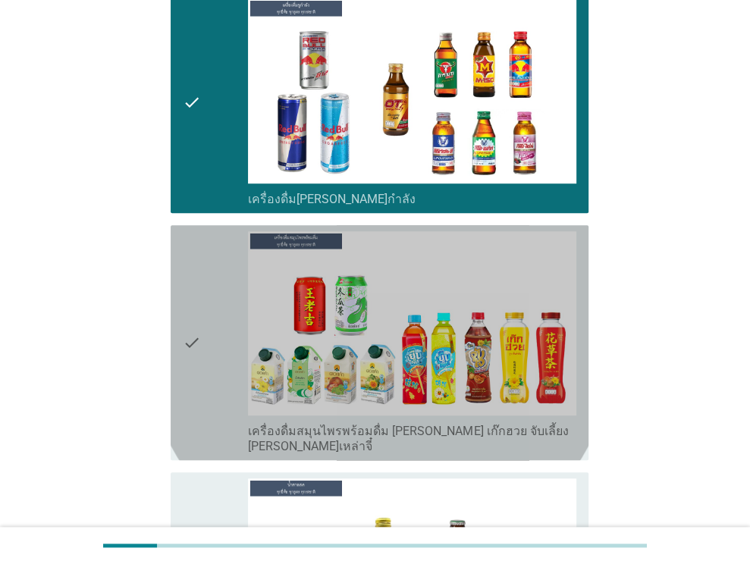
click at [199, 274] on icon "check" at bounding box center [192, 342] width 18 height 223
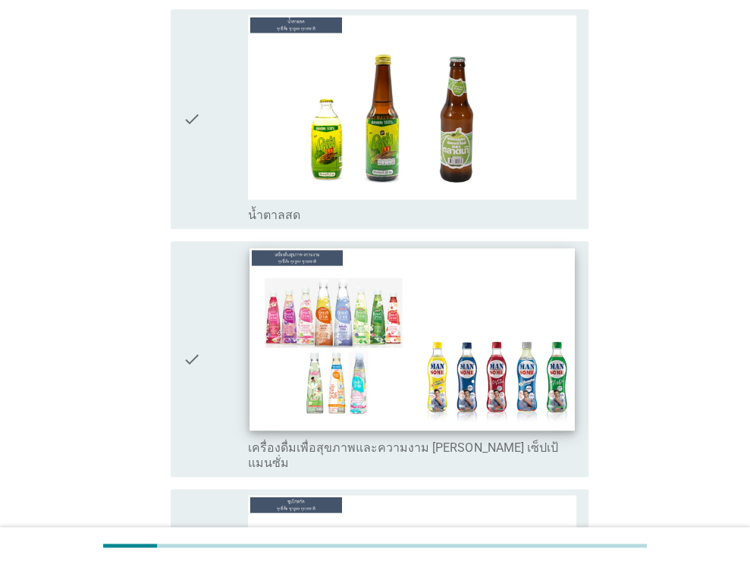
scroll to position [4854, 0]
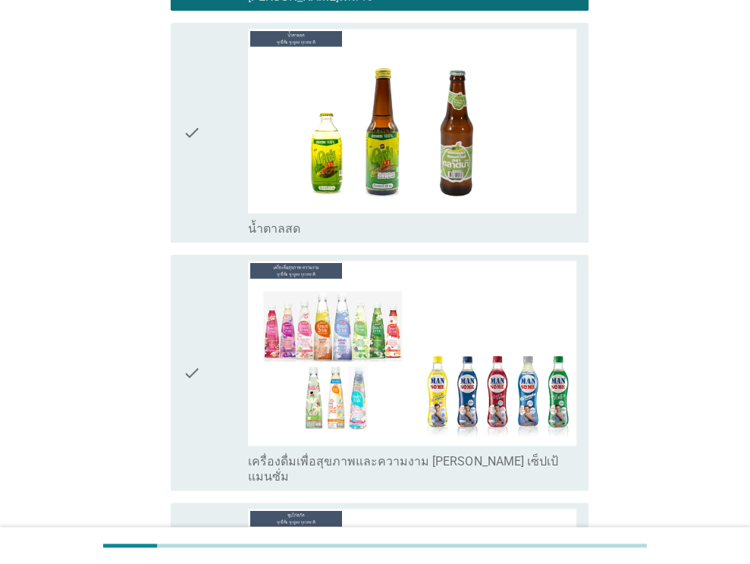
click at [204, 99] on div "check" at bounding box center [216, 133] width 66 height 208
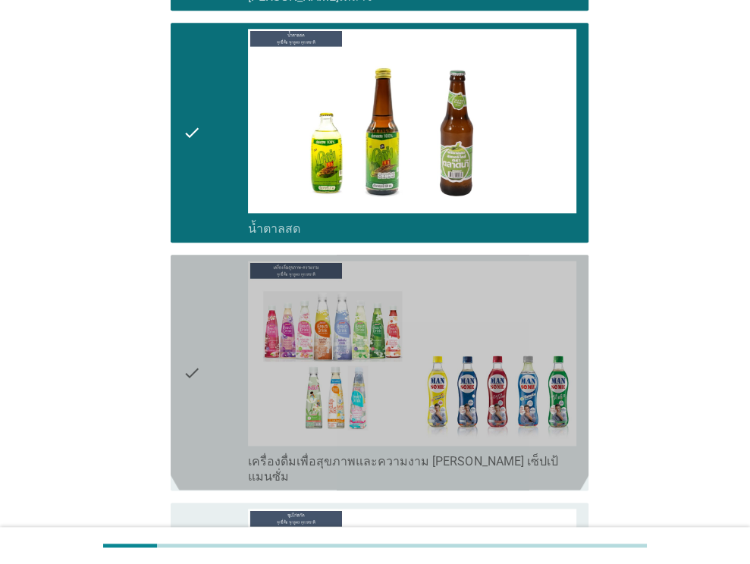
click at [200, 365] on div "check" at bounding box center [216, 372] width 66 height 223
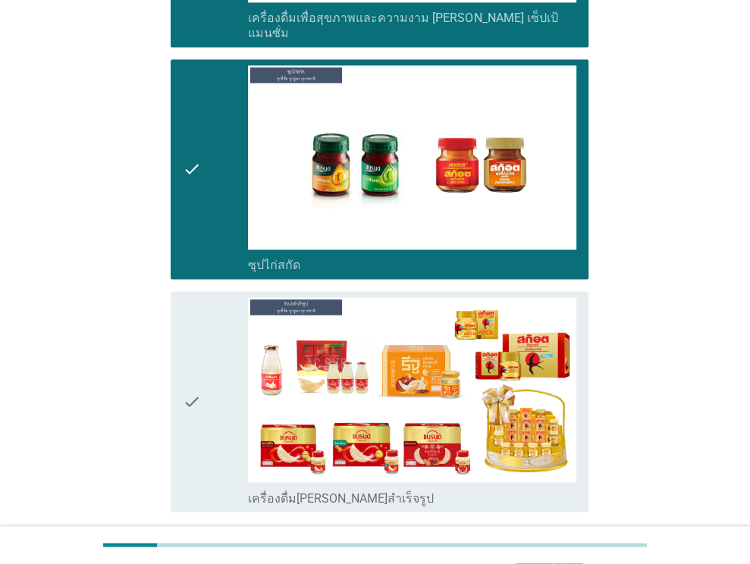
scroll to position [5349, 0]
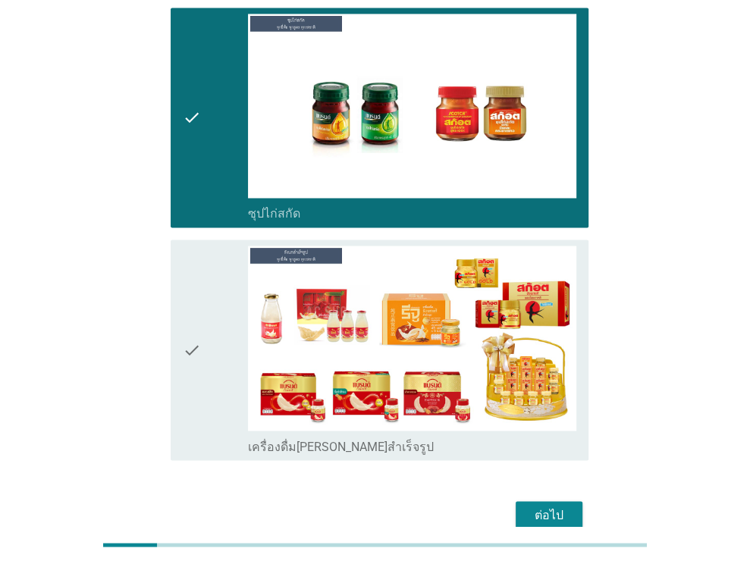
click at [199, 246] on icon "check" at bounding box center [192, 350] width 18 height 208
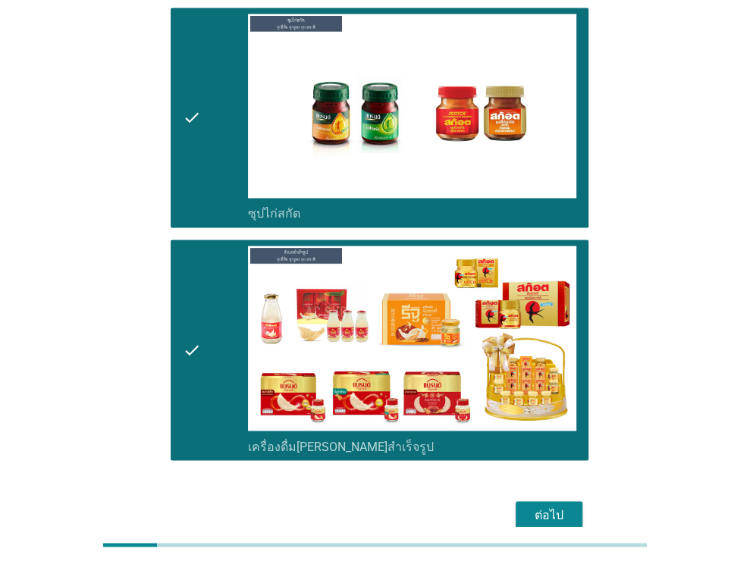
click at [569, 506] on div "ต่อไป" at bounding box center [549, 515] width 42 height 18
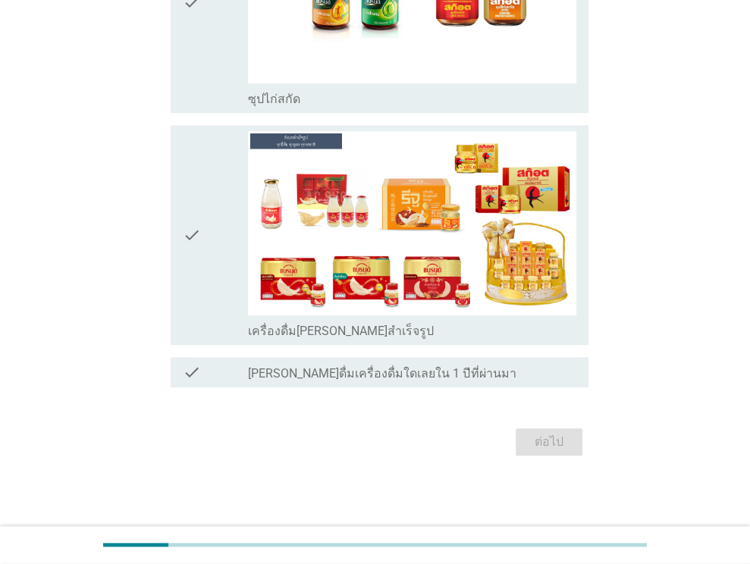
scroll to position [0, 0]
